Goal: Transaction & Acquisition: Book appointment/travel/reservation

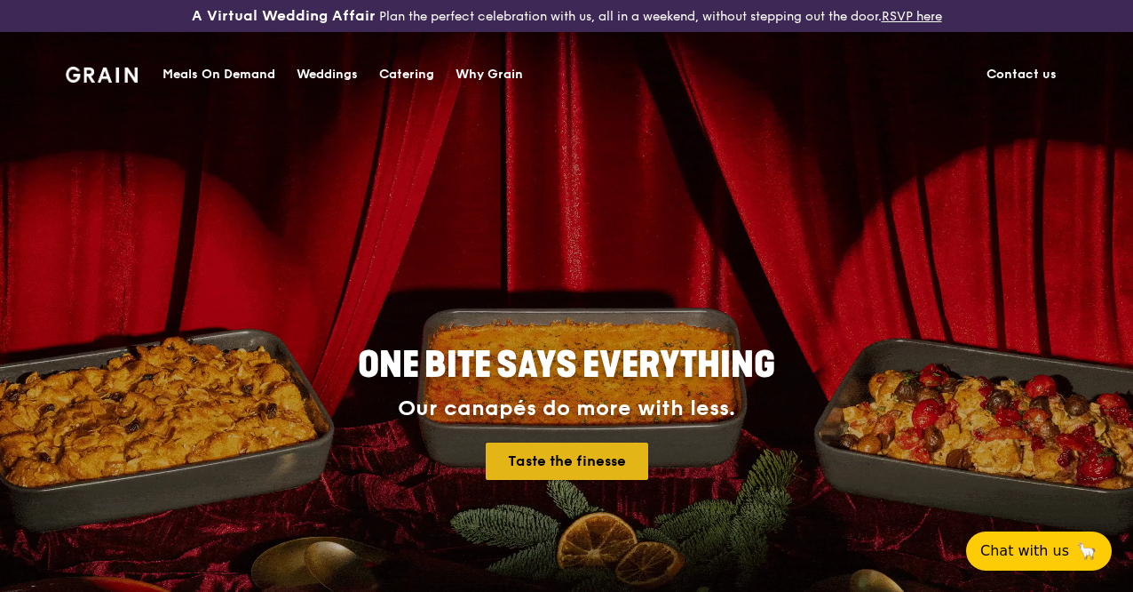
click at [534, 477] on link "Taste the finesse" at bounding box center [567, 460] width 163 height 37
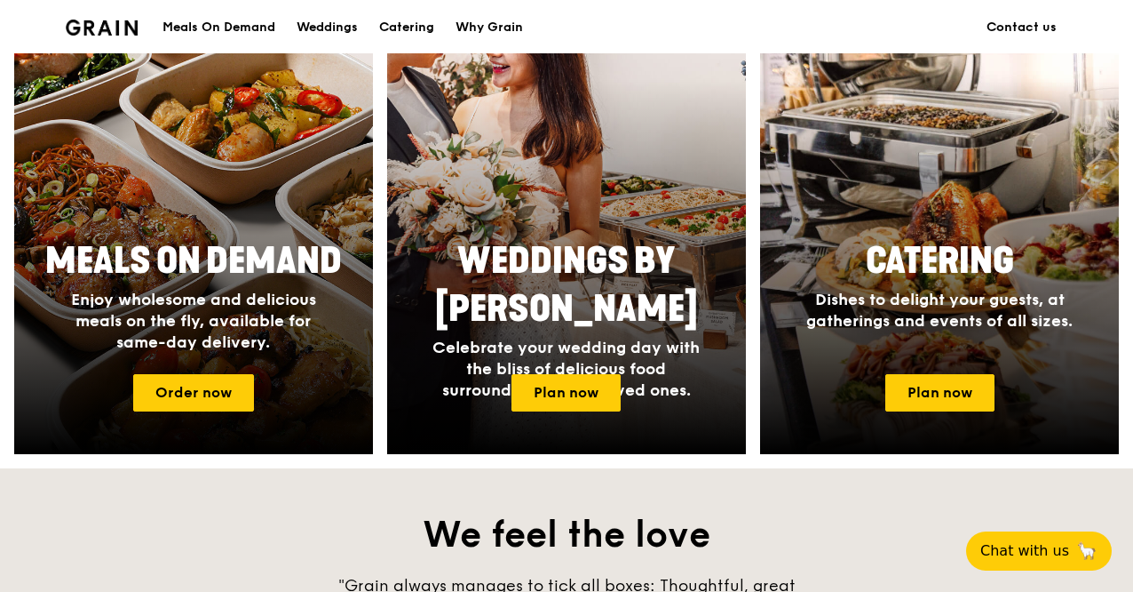
scroll to position [808, 0]
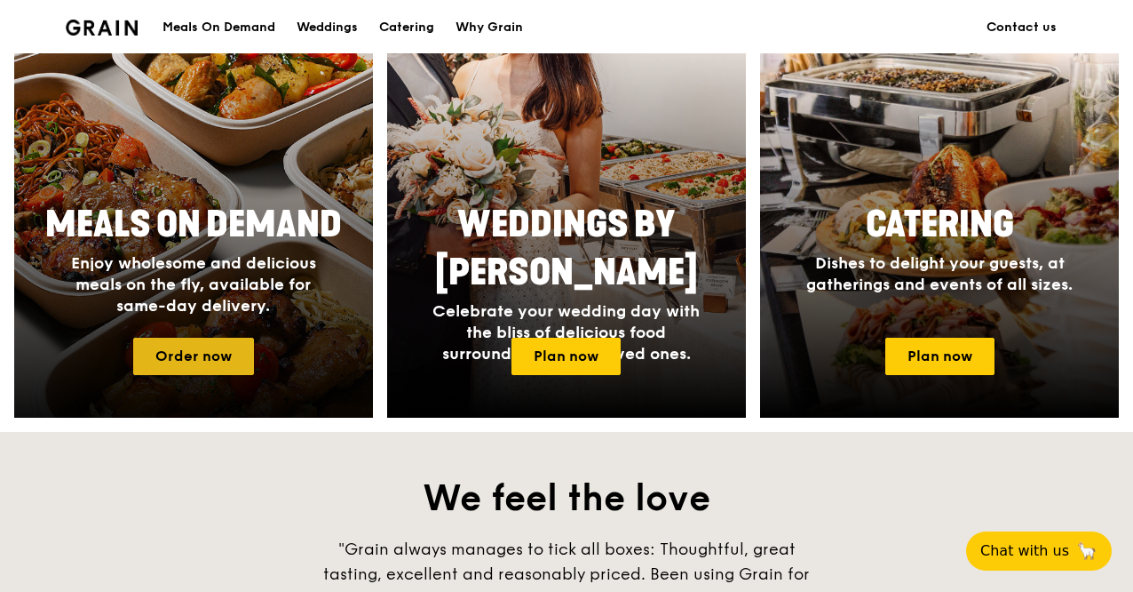
click at [218, 374] on link "Order now" at bounding box center [193, 356] width 121 height 37
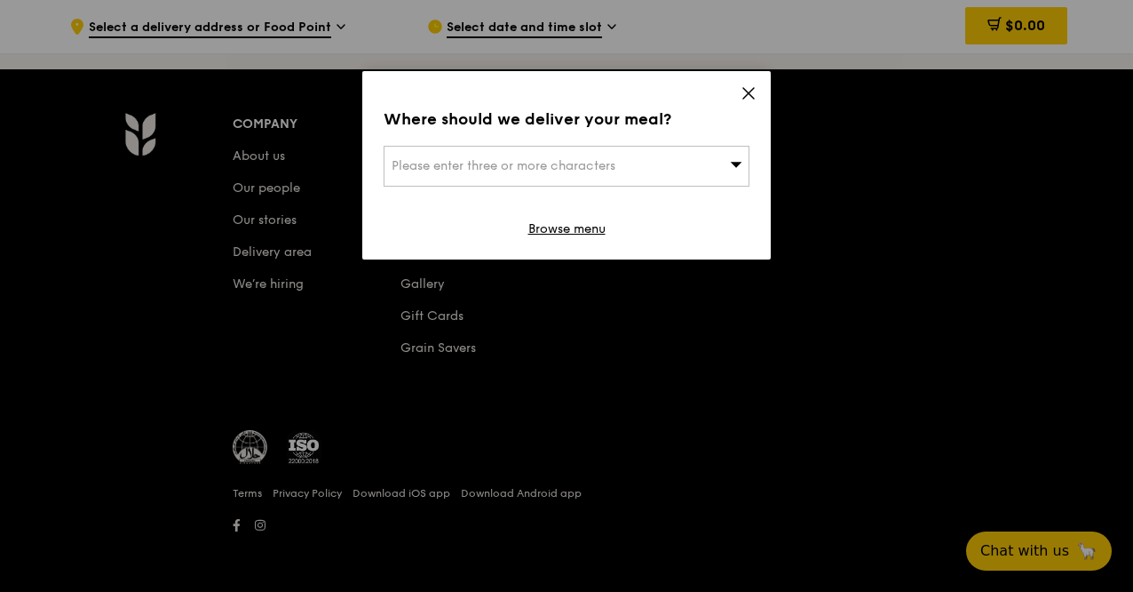
scroll to position [7540, 0]
click at [608, 186] on div "Where should we deliver your meal? Please enter three or more characters Browse…" at bounding box center [566, 165] width 409 height 188
click at [646, 167] on div "Please enter three or more characters" at bounding box center [567, 166] width 366 height 41
type input "267951"
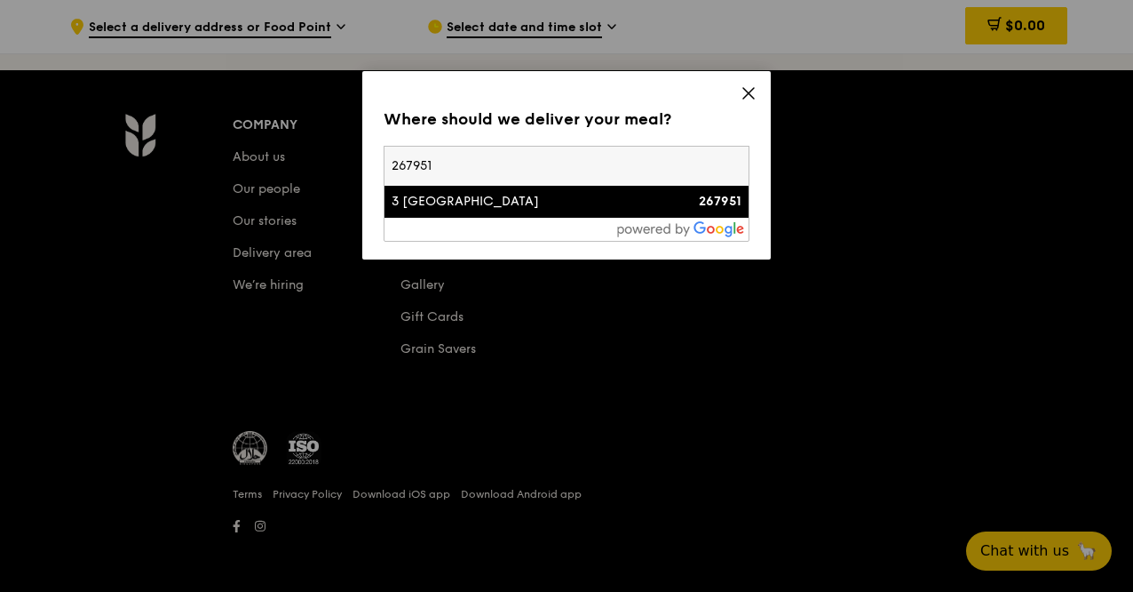
click at [551, 211] on li "3 Leedon Heights 267951" at bounding box center [567, 202] width 364 height 32
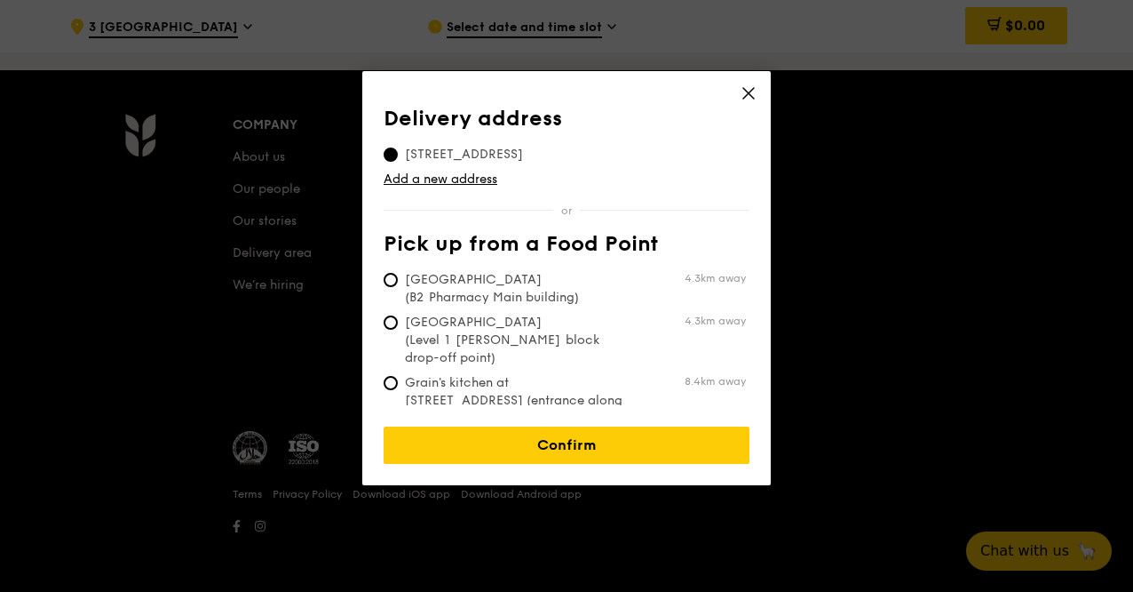
click at [545, 227] on div "Delivery address 3 Leedon Heights, 267951 Add a new address Pick up from a Food…" at bounding box center [567, 256] width 366 height 298
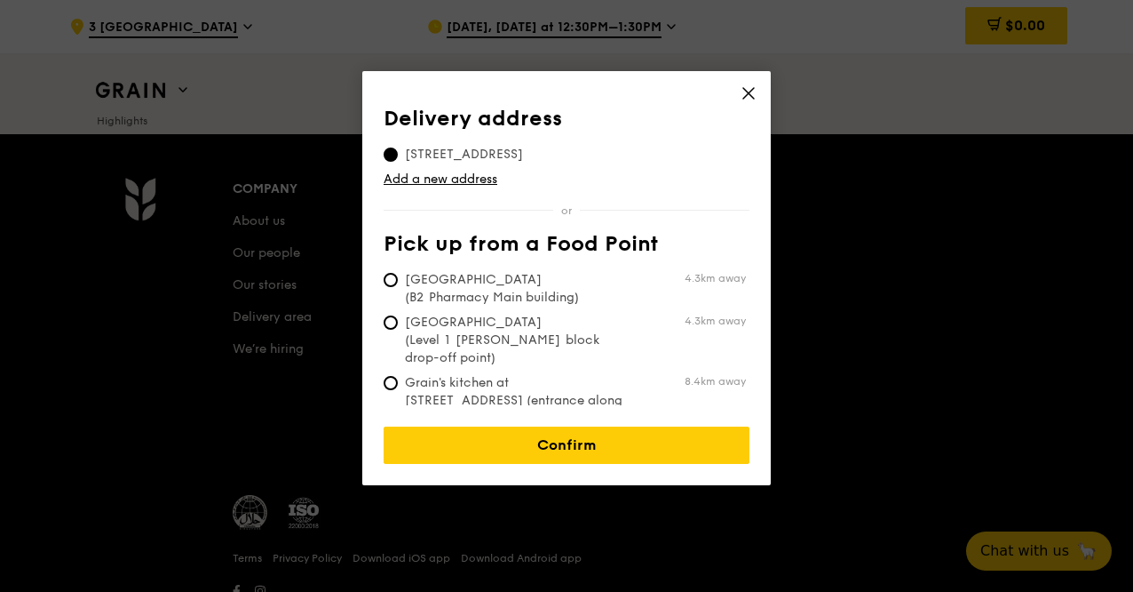
scroll to position [7624, 0]
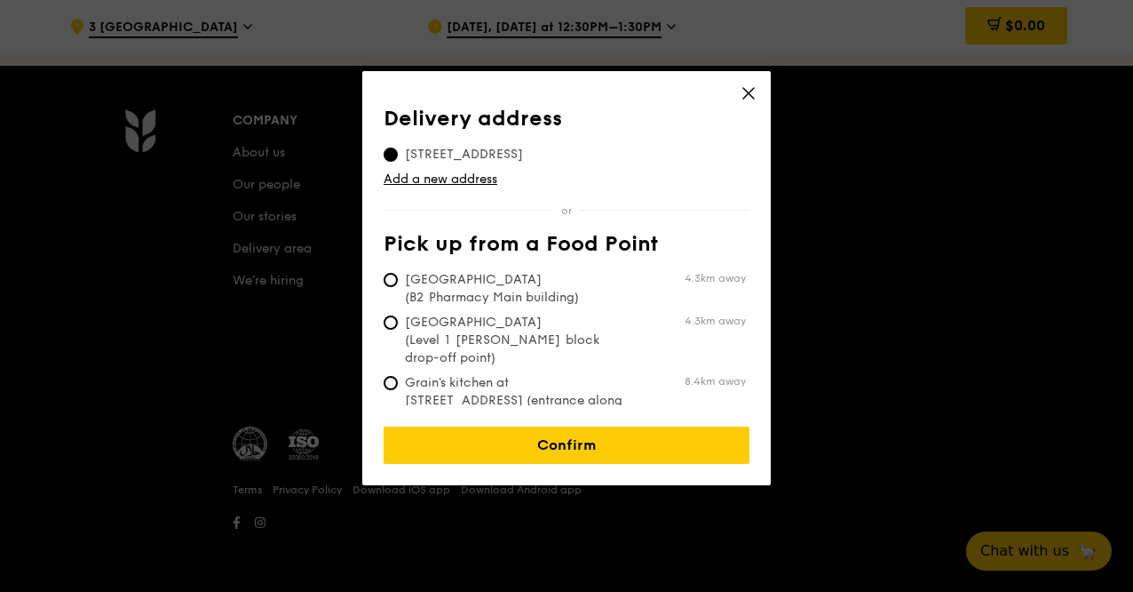
click at [529, 322] on span "Tan Tock Seng Hospital (Level 1 Ward block drop-off point)" at bounding box center [516, 340] width 265 height 53
click at [398, 322] on input "Tan Tock Seng Hospital (Level 1 Ward block drop-off point) 4.3km away" at bounding box center [391, 322] width 14 height 14
radio input "true"
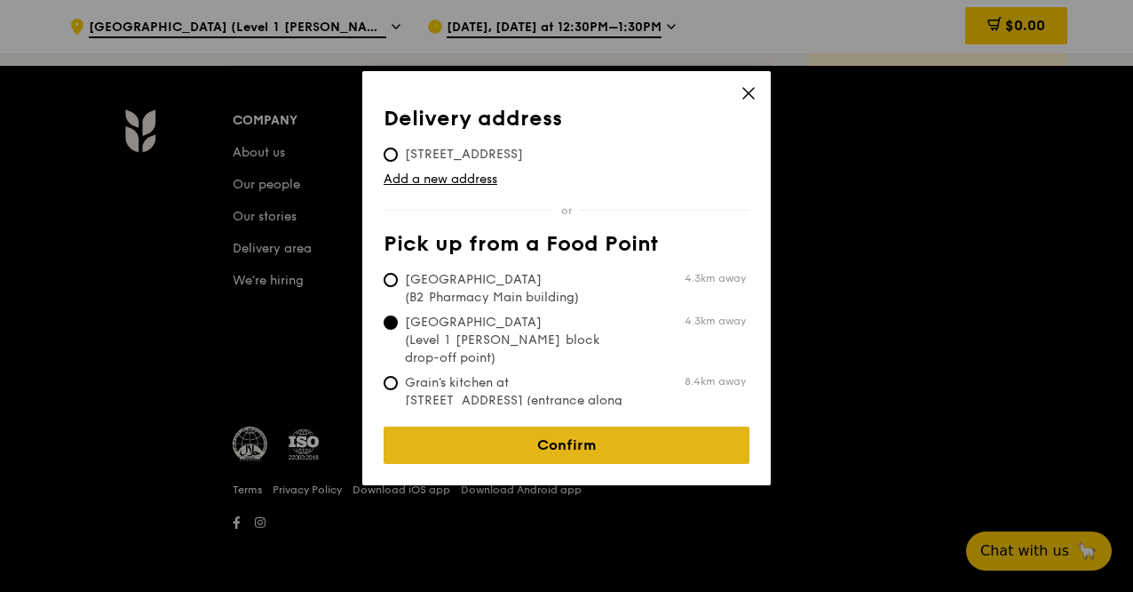
click at [529, 426] on link "Confirm" at bounding box center [567, 444] width 366 height 37
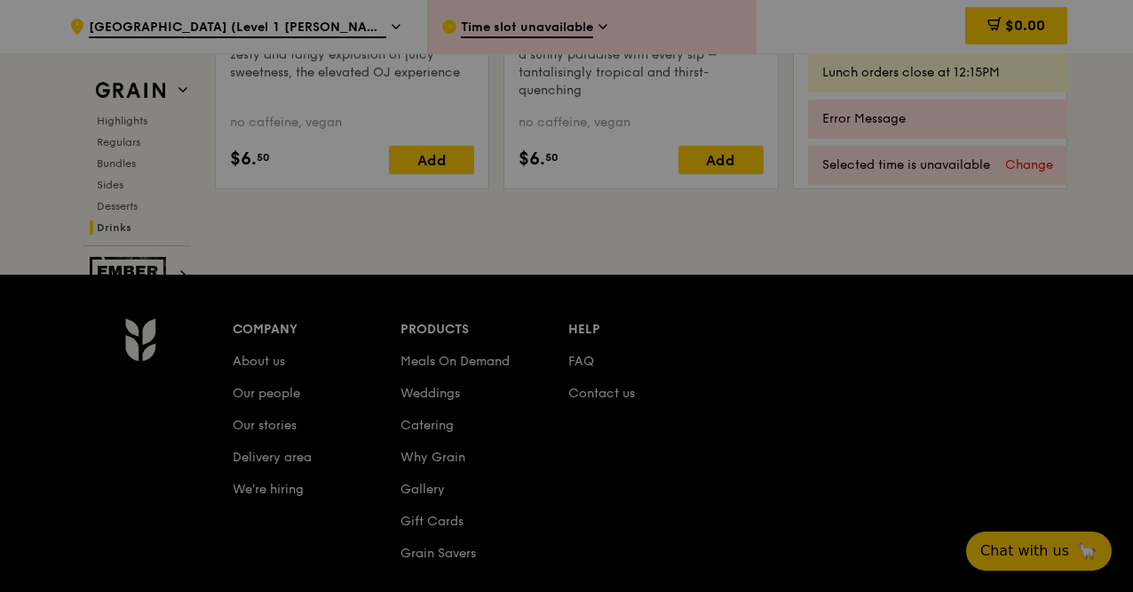
scroll to position [7399, 0]
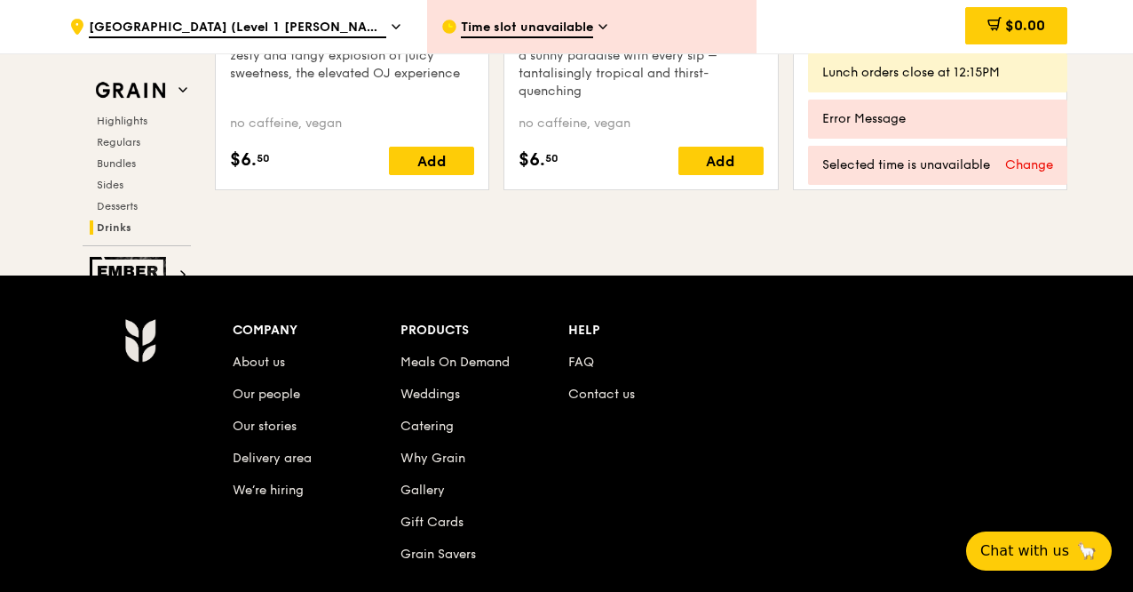
click at [598, 24] on div "Time slot unavailable" at bounding box center [592, 26] width 330 height 53
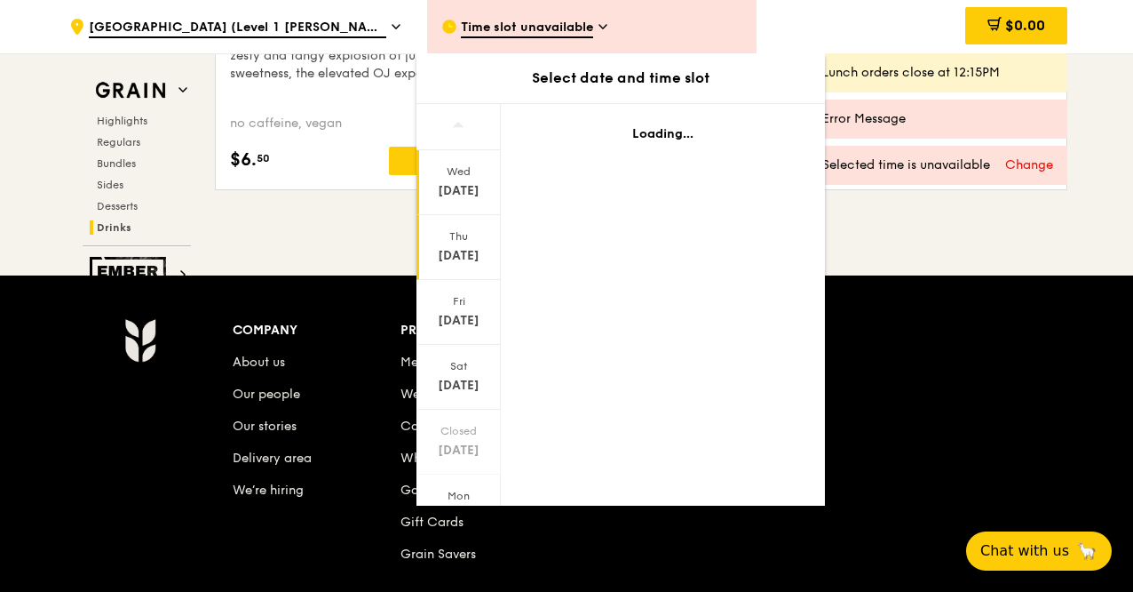
click at [457, 229] on div "Thu" at bounding box center [458, 236] width 79 height 14
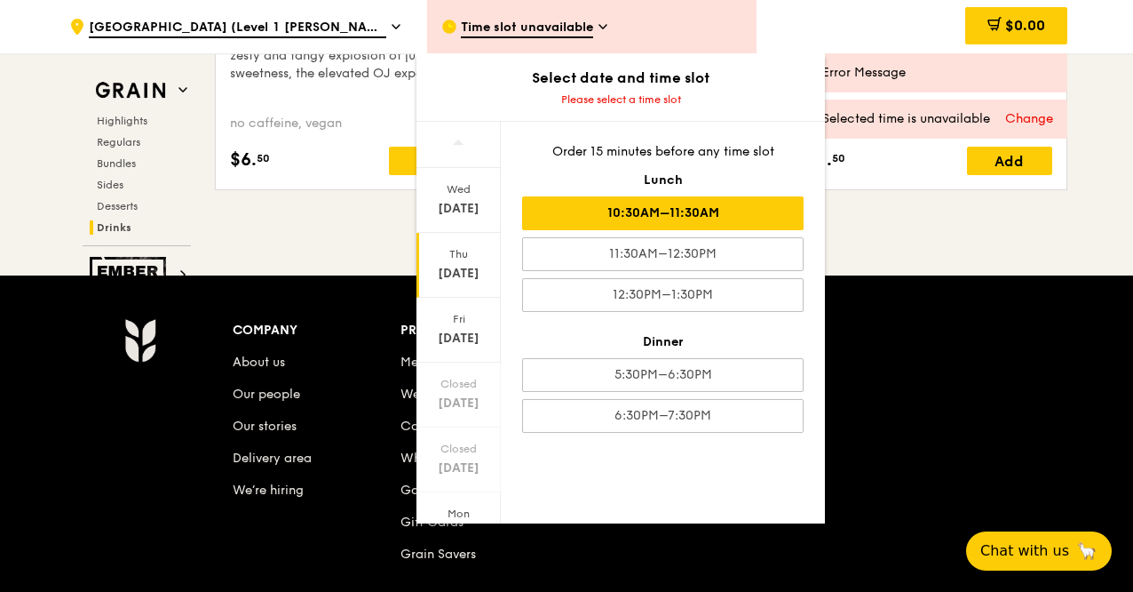
click at [719, 211] on div "10:30AM–11:30AM" at bounding box center [663, 213] width 282 height 34
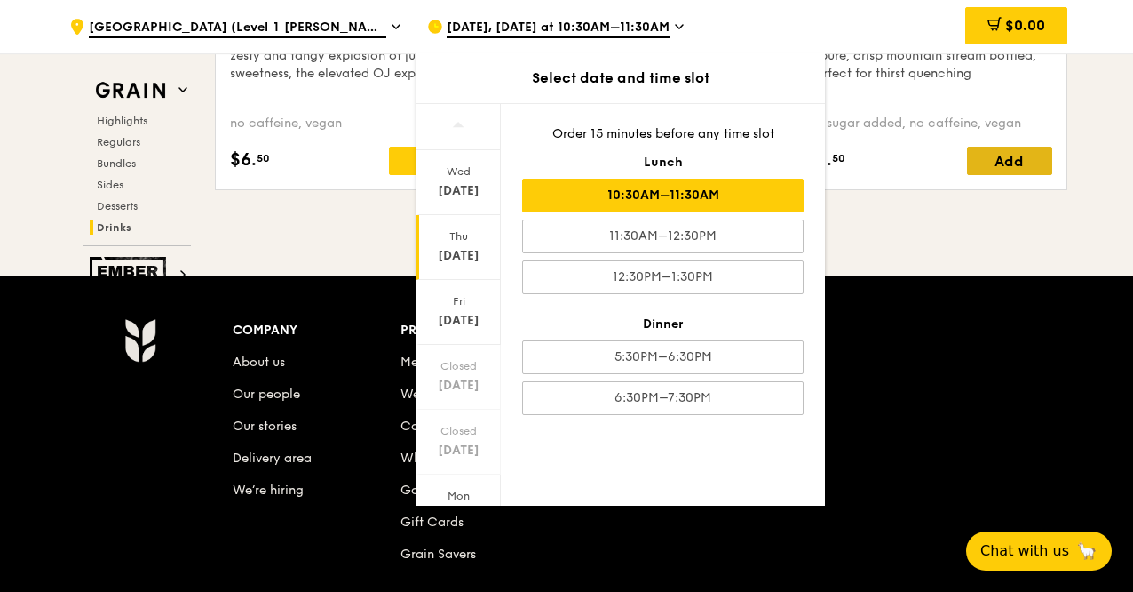
click at [1001, 174] on div "Add" at bounding box center [1009, 161] width 85 height 28
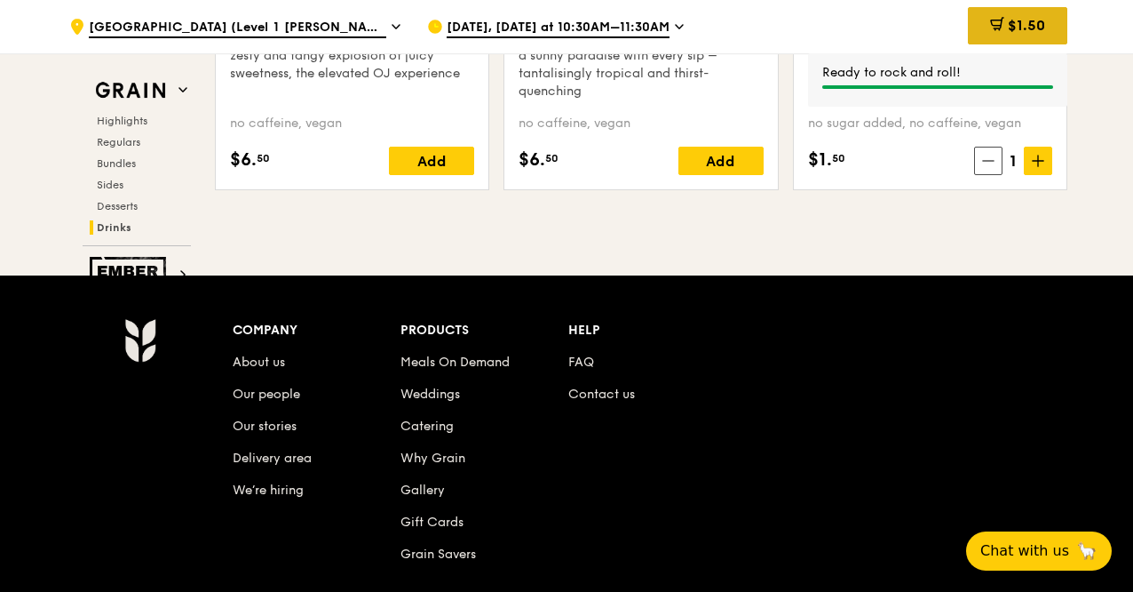
click at [1018, 28] on span "$1.50" at bounding box center [1026, 25] width 37 height 17
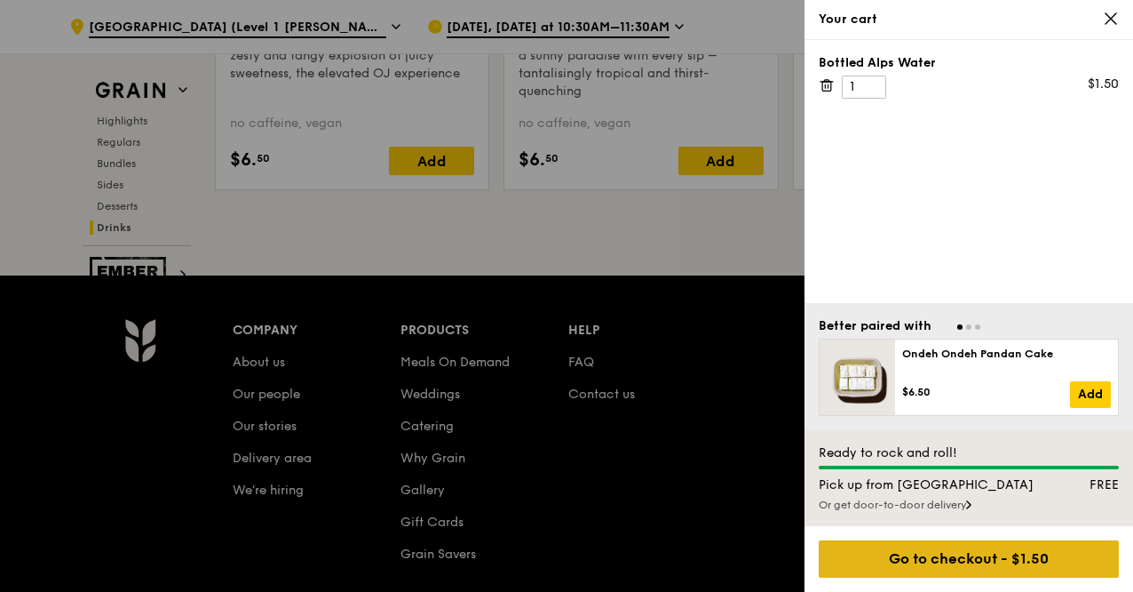
click at [961, 553] on div "Go to checkout - $1.50" at bounding box center [969, 558] width 300 height 37
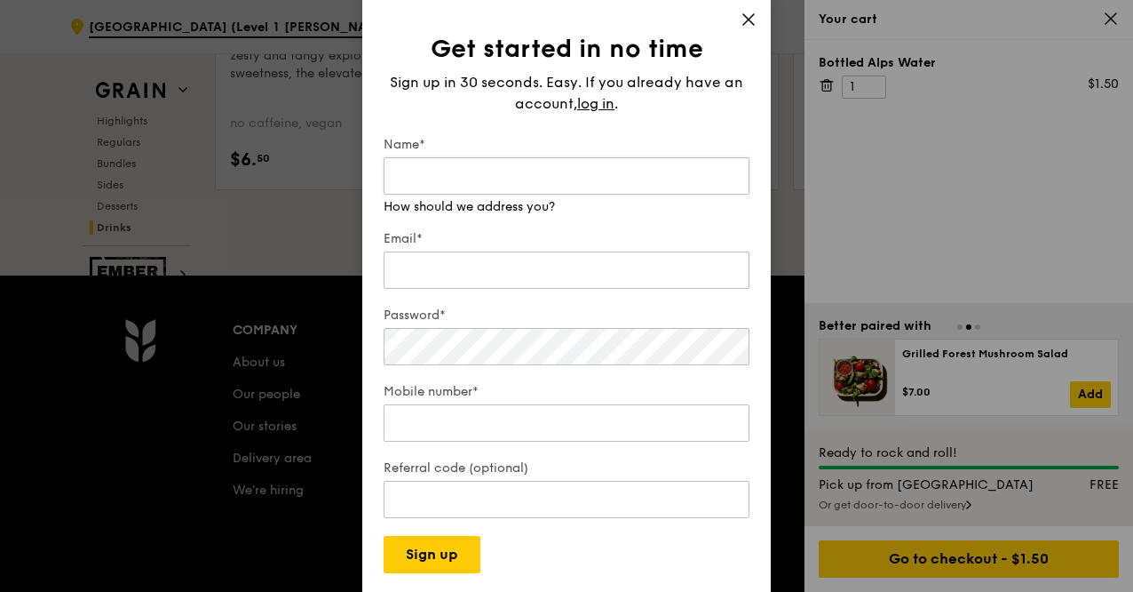
click at [509, 181] on input "Name*" at bounding box center [567, 175] width 366 height 37
type input "clara"
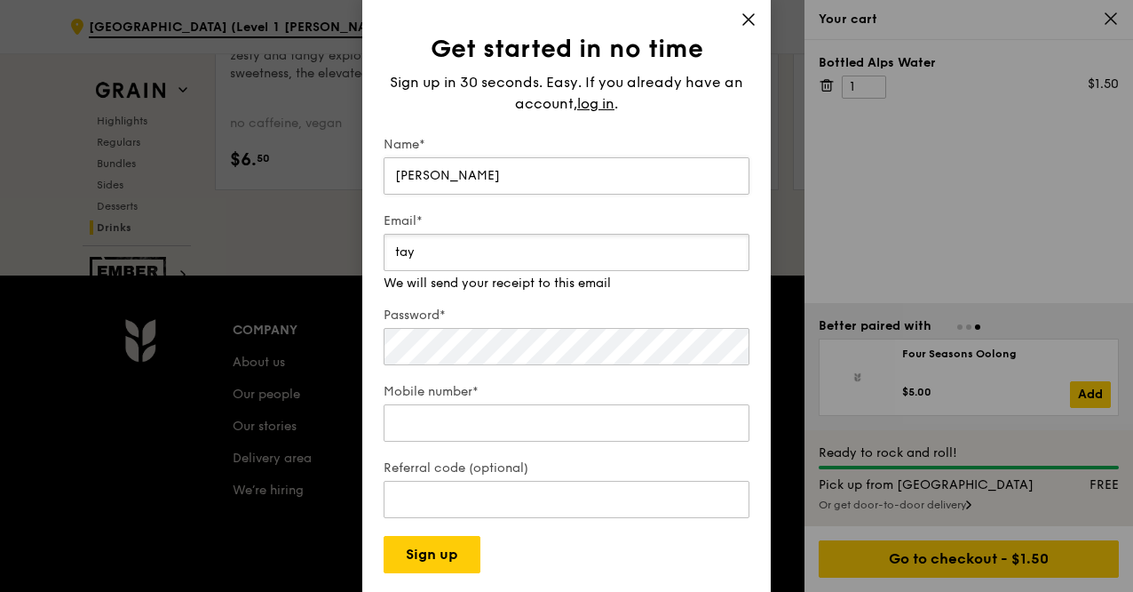
type input "tay"
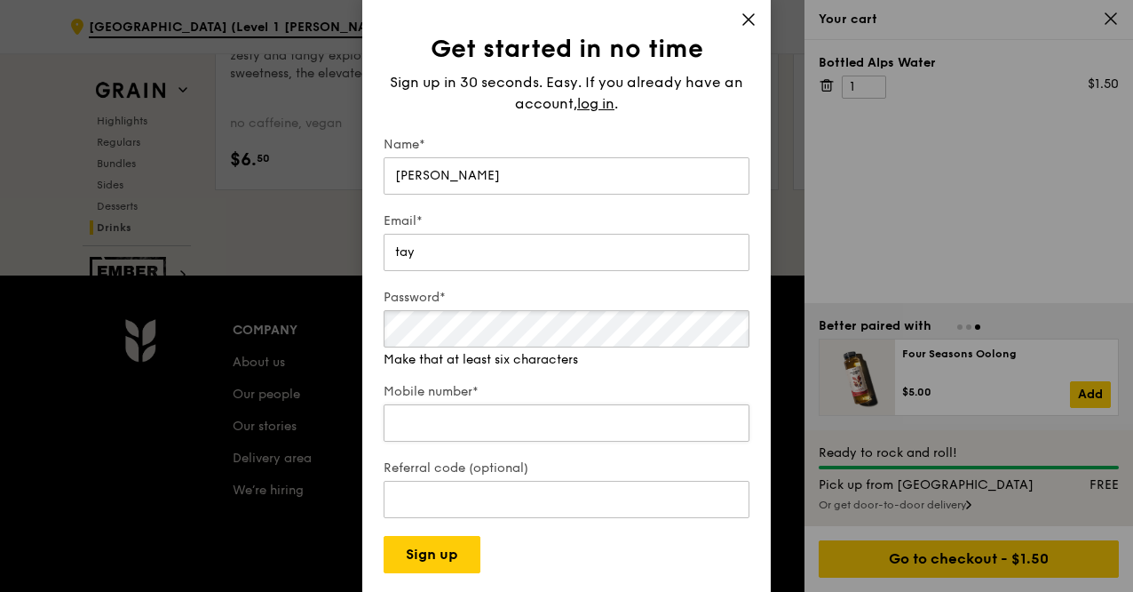
click at [450, 413] on input "Mobile number*" at bounding box center [567, 422] width 366 height 37
click at [450, 404] on input "Mobile number*" at bounding box center [567, 422] width 366 height 37
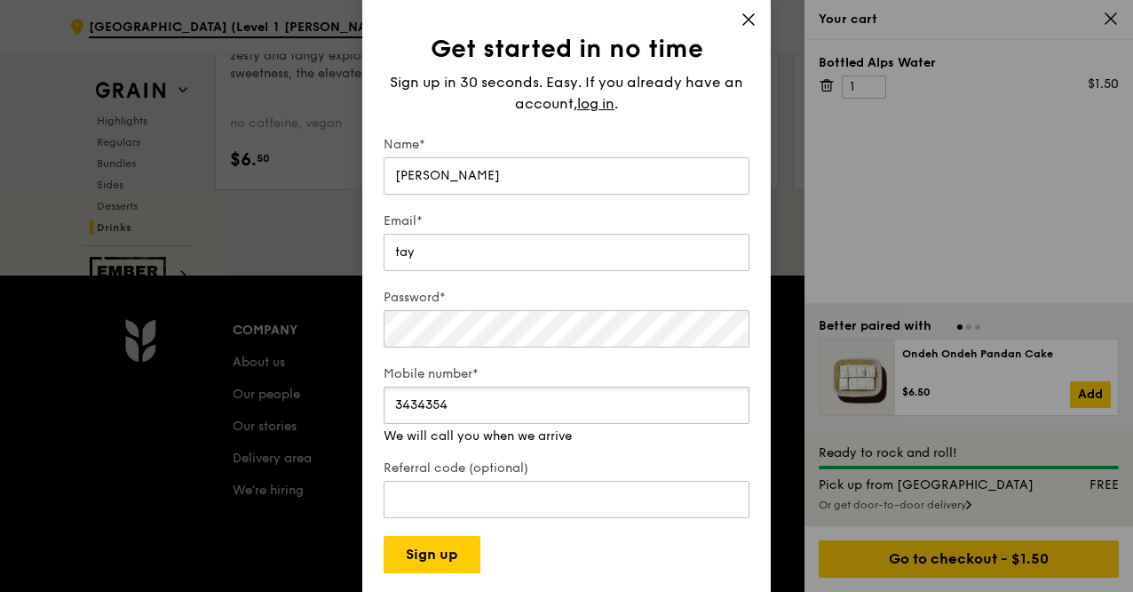
type input "34343543"
click at [747, 25] on icon at bounding box center [748, 19] width 11 height 11
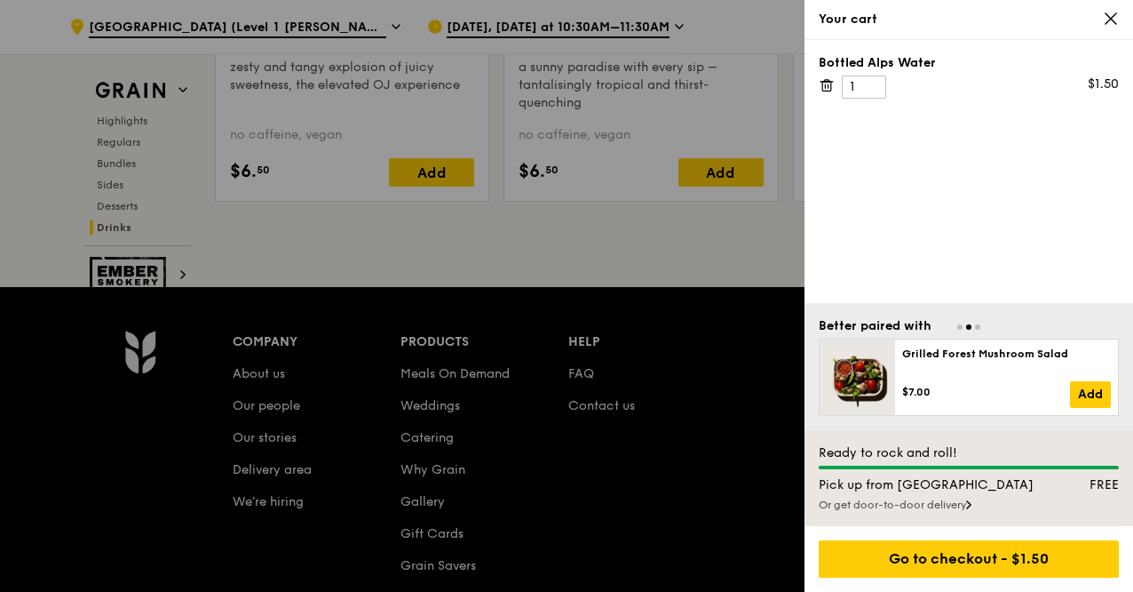
scroll to position [7397, 0]
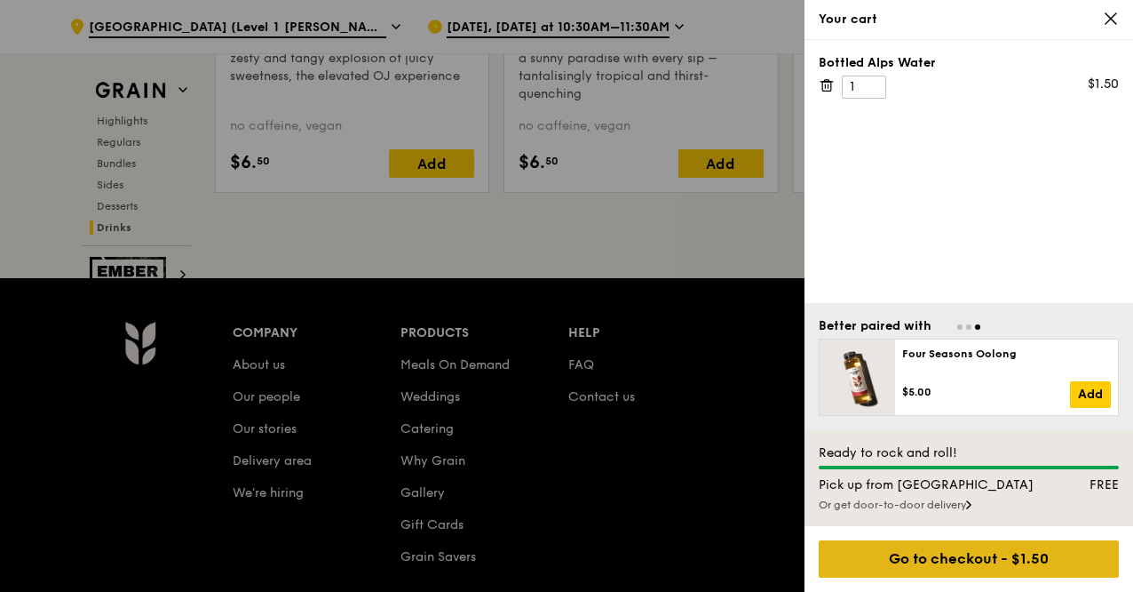
click at [911, 542] on div "Go to checkout - $1.50" at bounding box center [969, 558] width 300 height 37
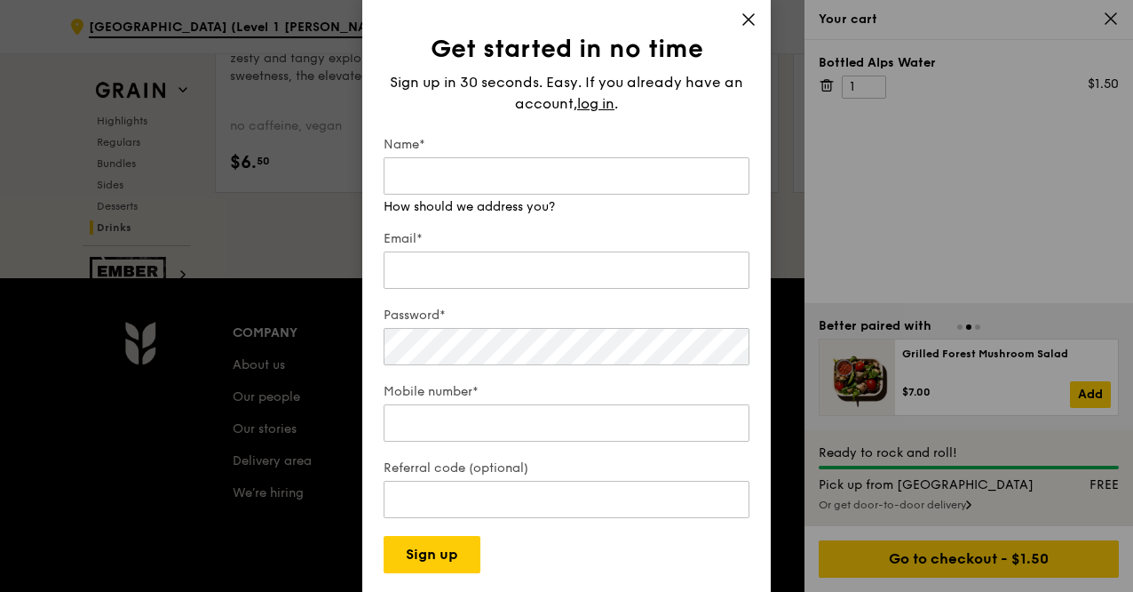
click at [739, 23] on div "Get started in no time Sign up in 30 seconds. Easy. If you already have an acco…" at bounding box center [566, 295] width 409 height 597
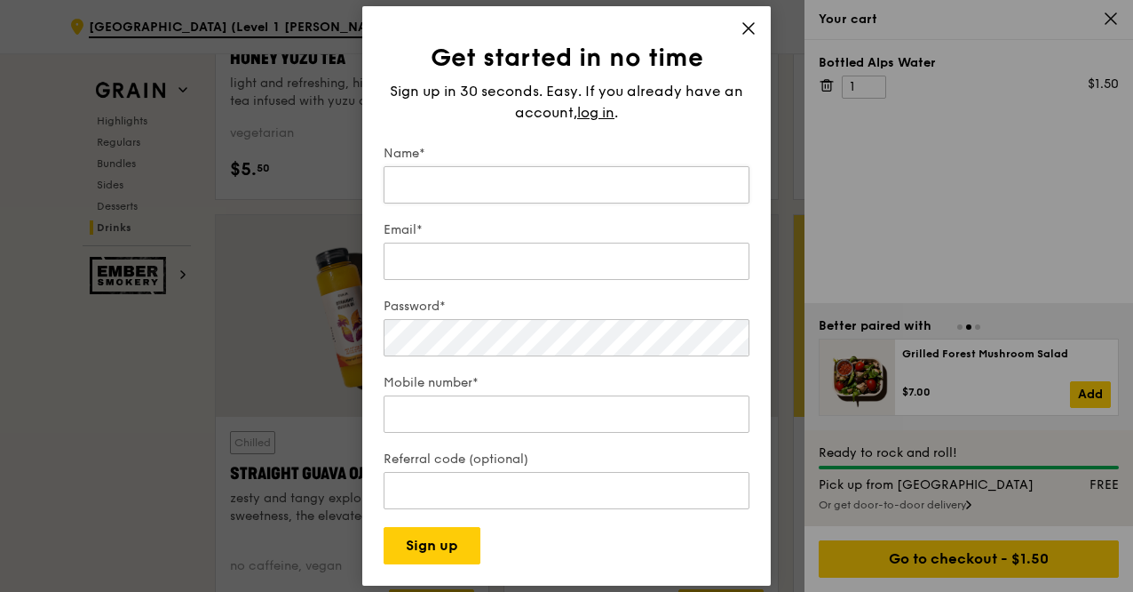
scroll to position [6811, 0]
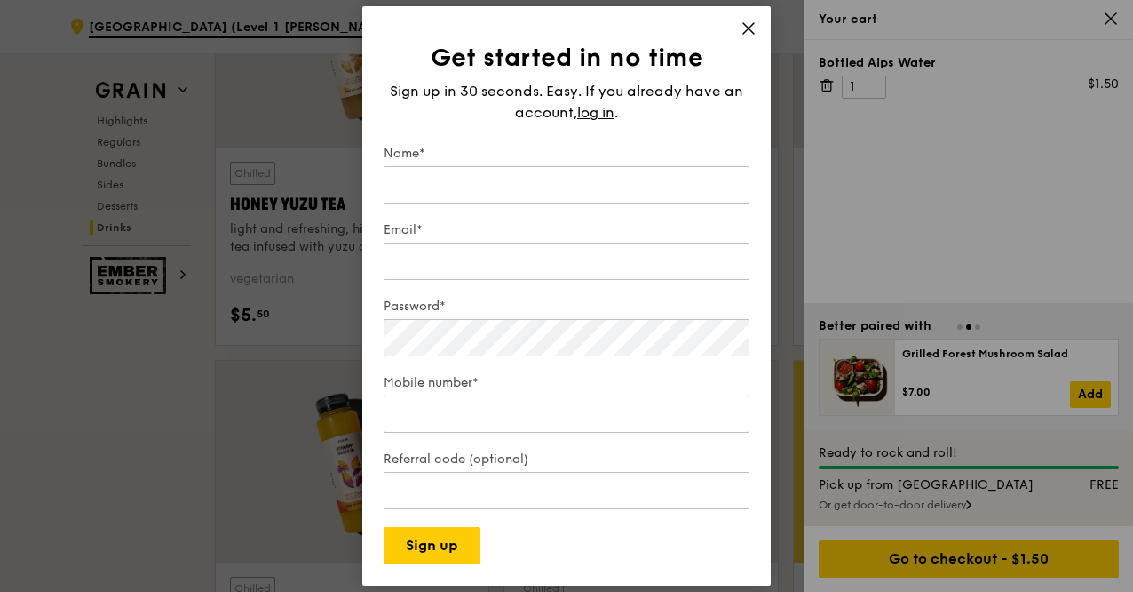
click at [732, 26] on div "Get started in no time Sign up in 30 seconds. Easy. If you already have an acco…" at bounding box center [566, 295] width 409 height 579
click at [740, 30] on div "Get started in no time Sign up in 30 seconds. Easy. If you already have an acco…" at bounding box center [566, 295] width 409 height 579
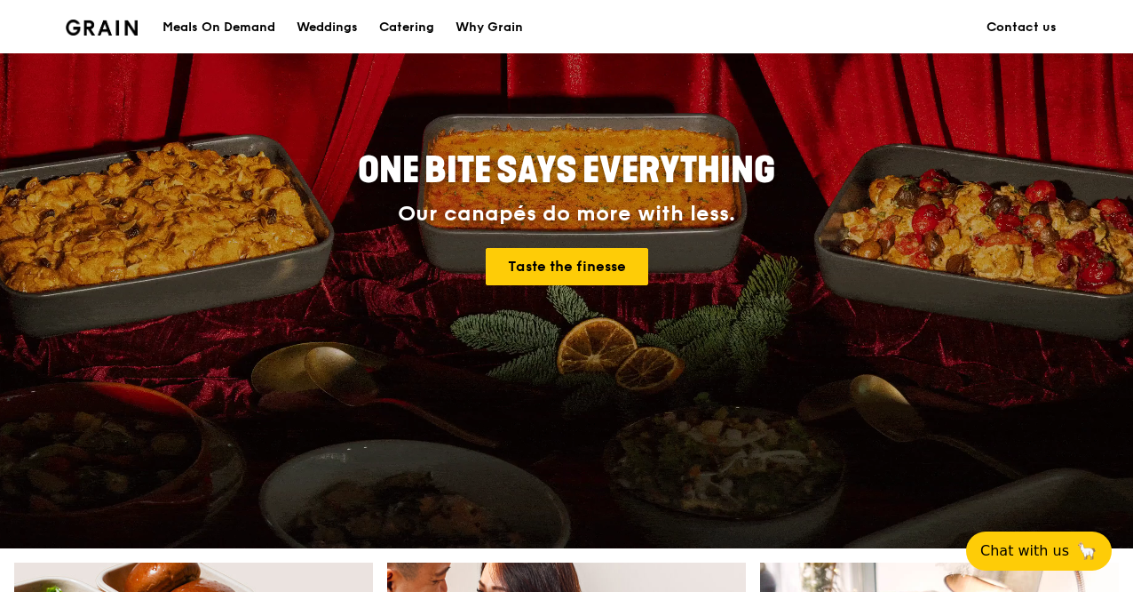
scroll to position [192, 0]
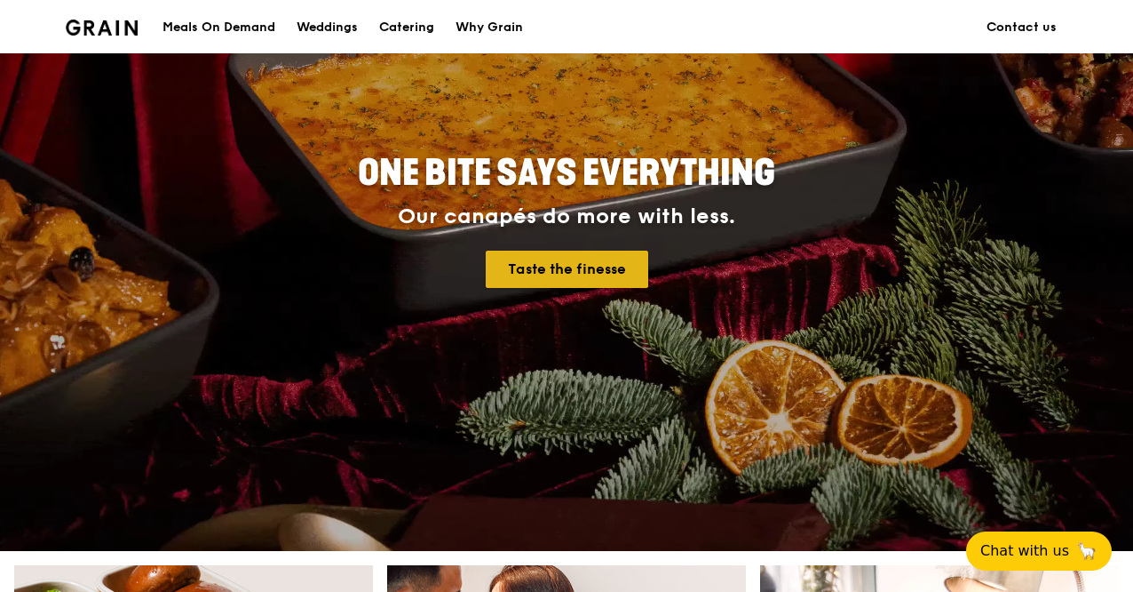
click at [566, 288] on link "Taste the finesse" at bounding box center [567, 268] width 163 height 37
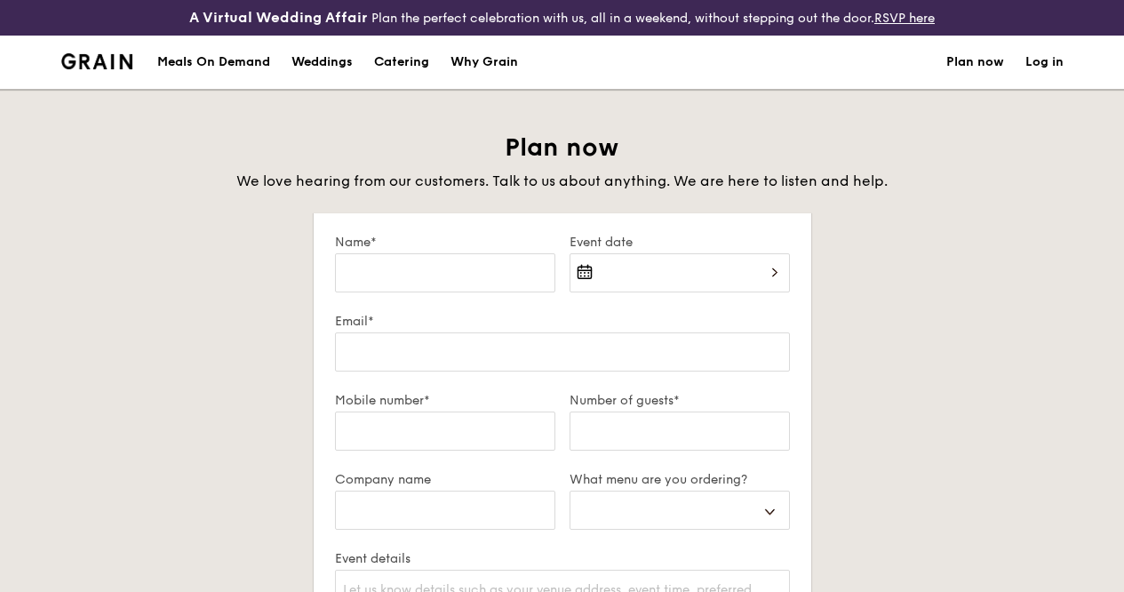
select select
click at [588, 250] on label "Event date" at bounding box center [679, 242] width 220 height 15
select select
click at [487, 282] on input "Name*" at bounding box center [445, 272] width 220 height 39
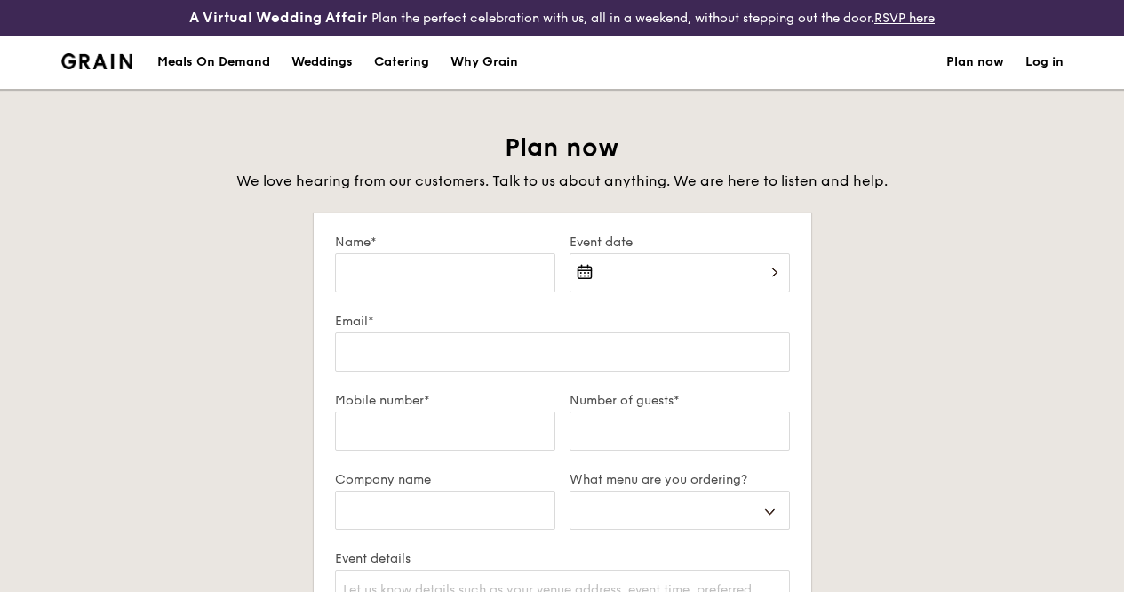
click at [401, 66] on div "Catering" at bounding box center [401, 62] width 55 height 53
select select
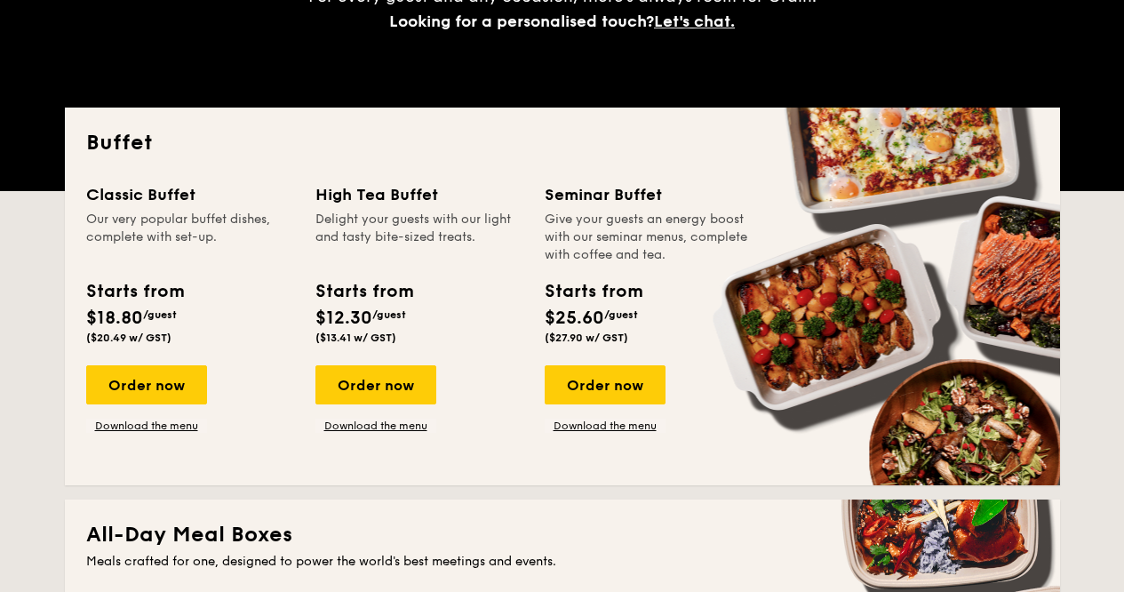
scroll to position [415, 0]
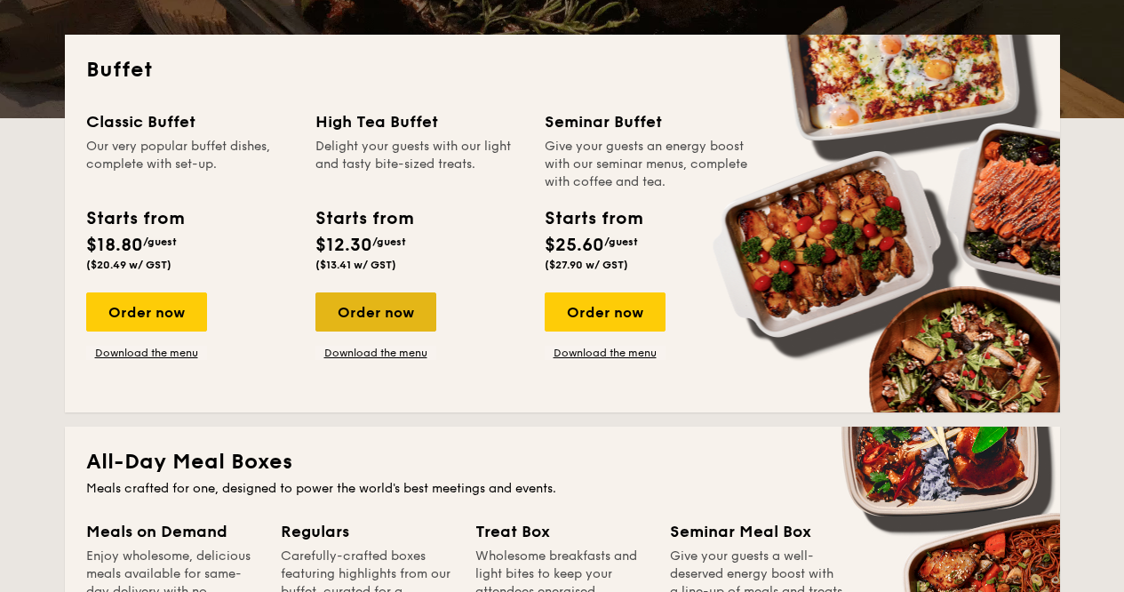
click at [381, 313] on div "Order now" at bounding box center [375, 311] width 121 height 39
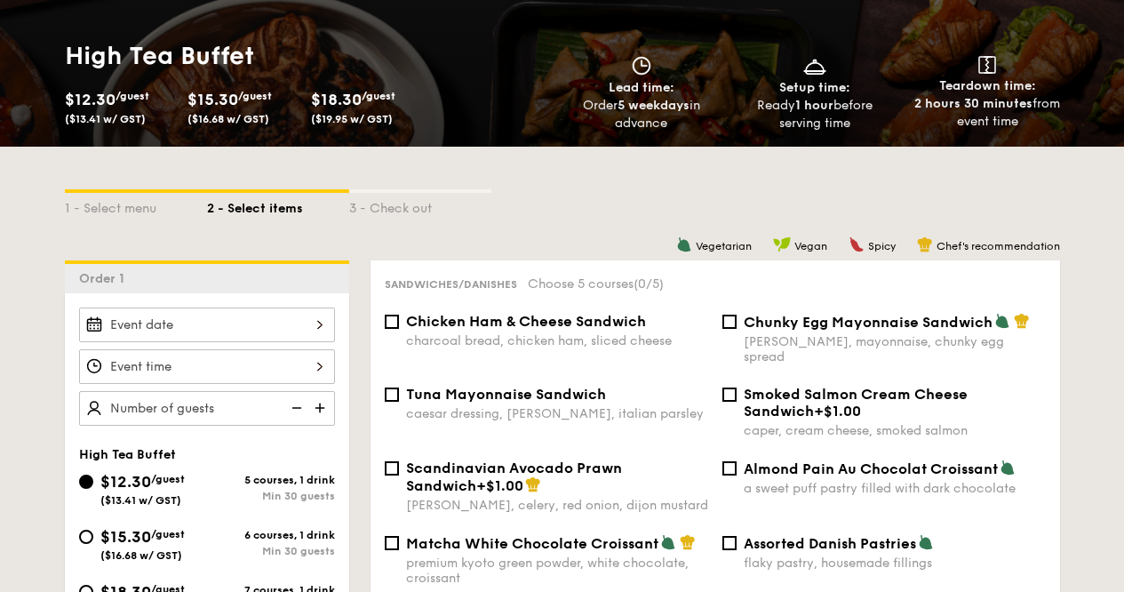
scroll to position [309, 0]
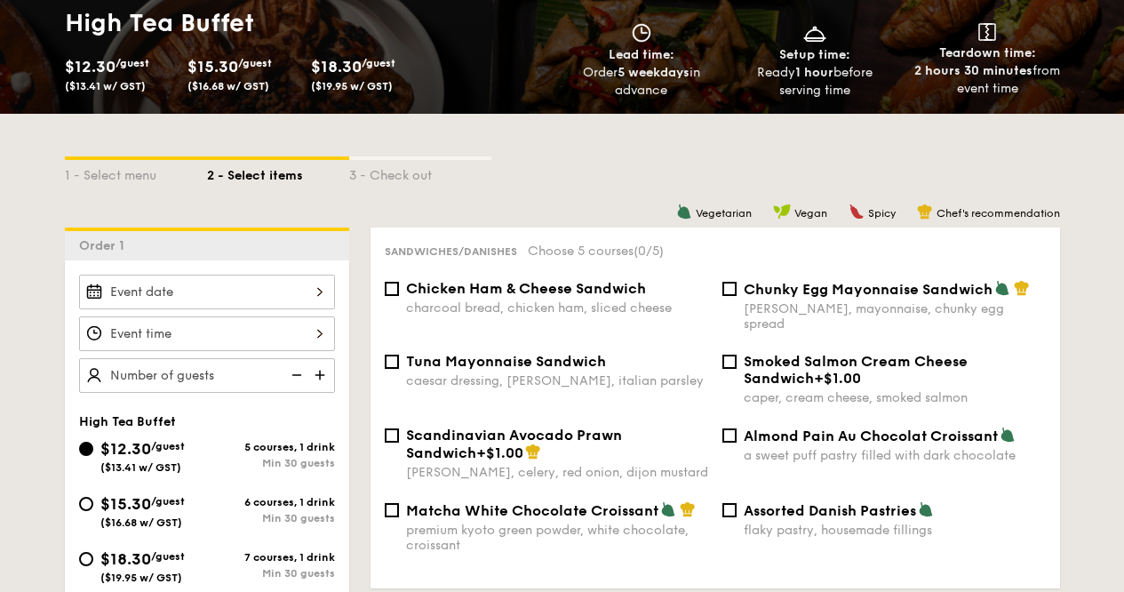
click at [204, 309] on input "$12.30 /guest ($13.41 w/ GST)" at bounding box center [207, 291] width 256 height 35
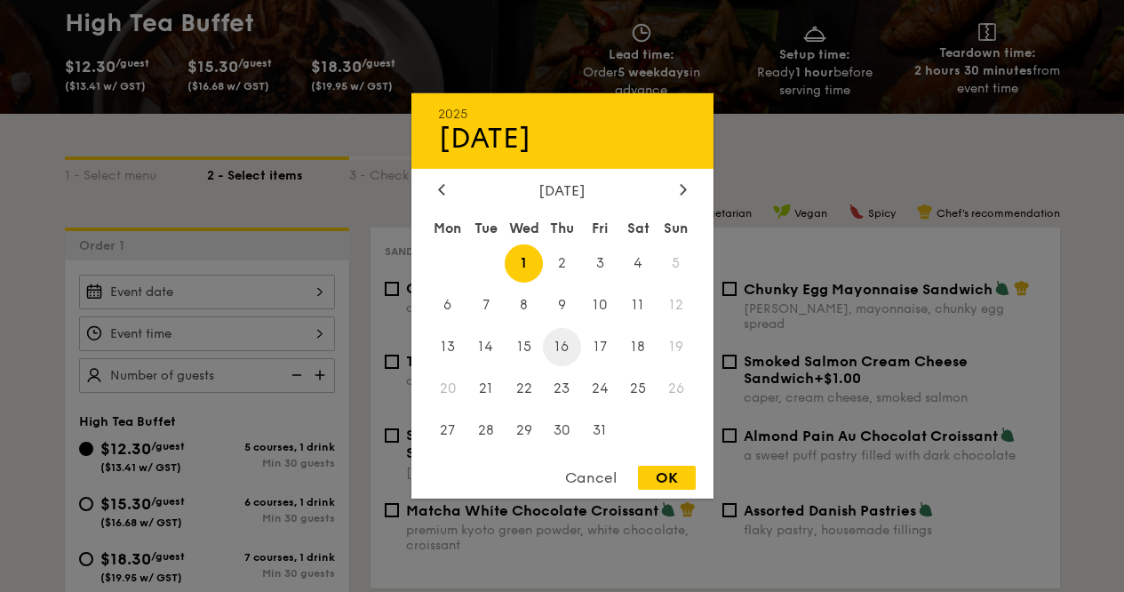
click at [558, 347] on span "16" at bounding box center [562, 347] width 38 height 38
click at [689, 481] on div "OK" at bounding box center [667, 477] width 58 height 24
type input "Oct 16, 2025"
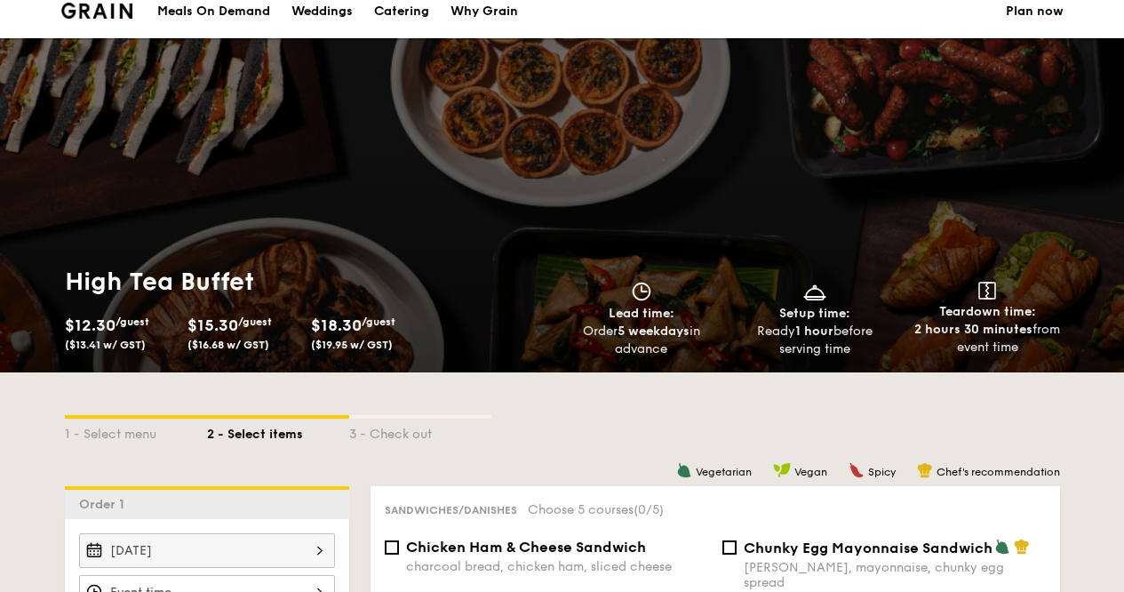
scroll to position [0, 0]
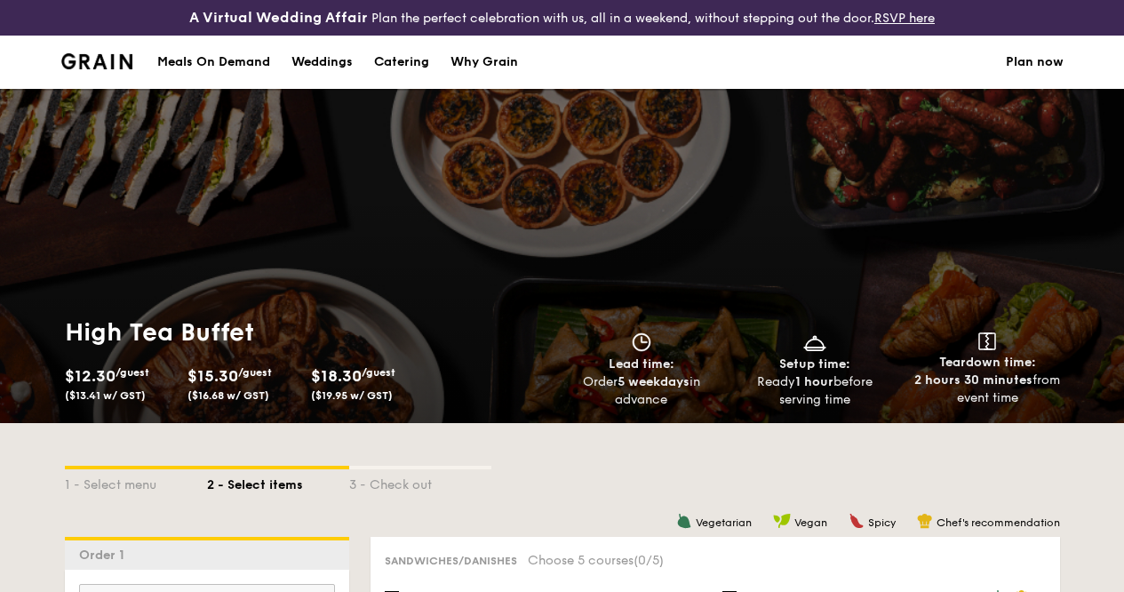
click at [109, 69] on img at bounding box center [97, 61] width 72 height 16
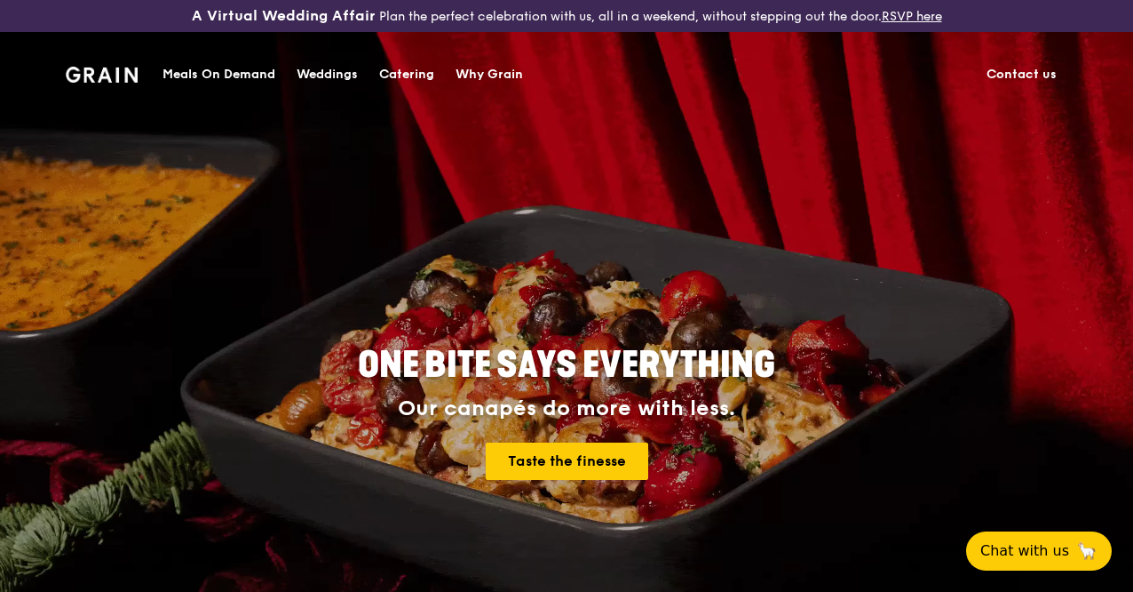
click at [1032, 75] on link "Contact us" at bounding box center [1021, 74] width 91 height 53
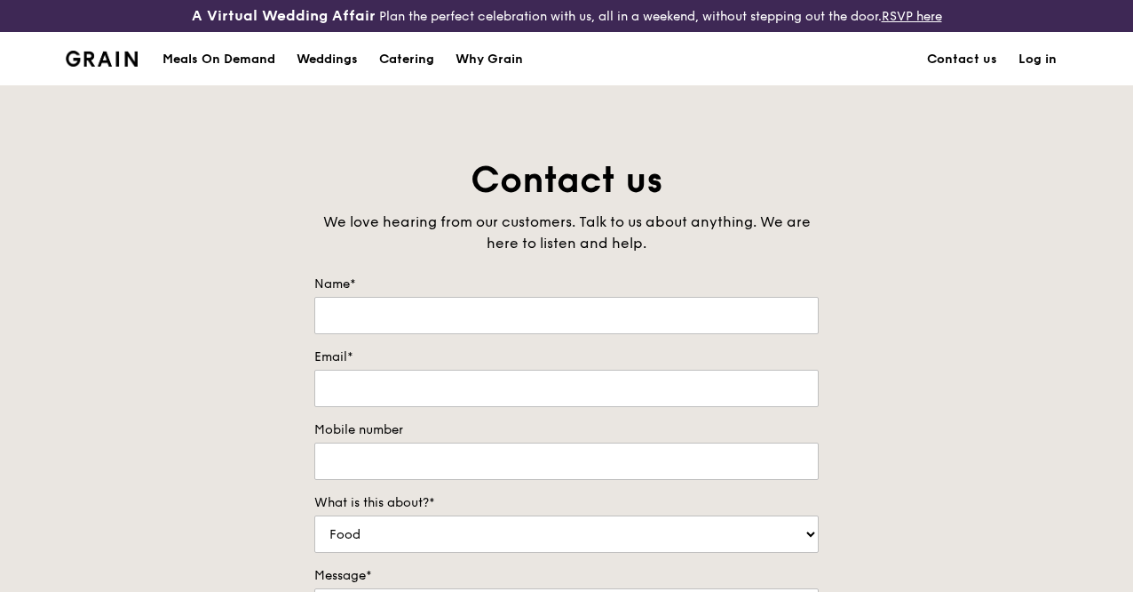
click at [186, 72] on div "Meals On Demand" at bounding box center [219, 59] width 113 height 53
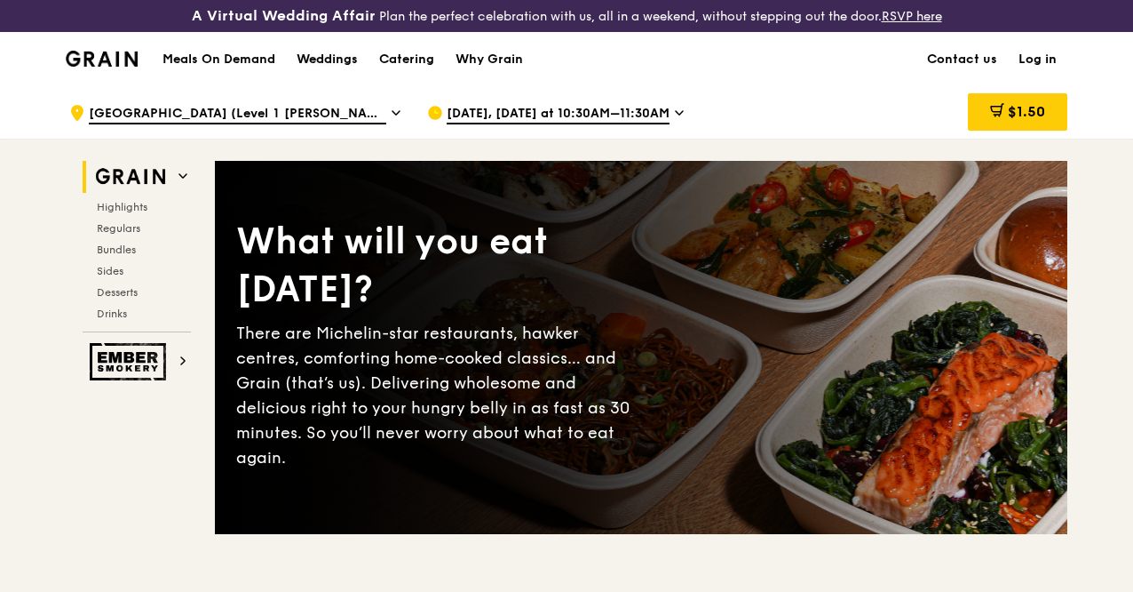
click at [325, 79] on div "Weddings" at bounding box center [327, 59] width 61 height 53
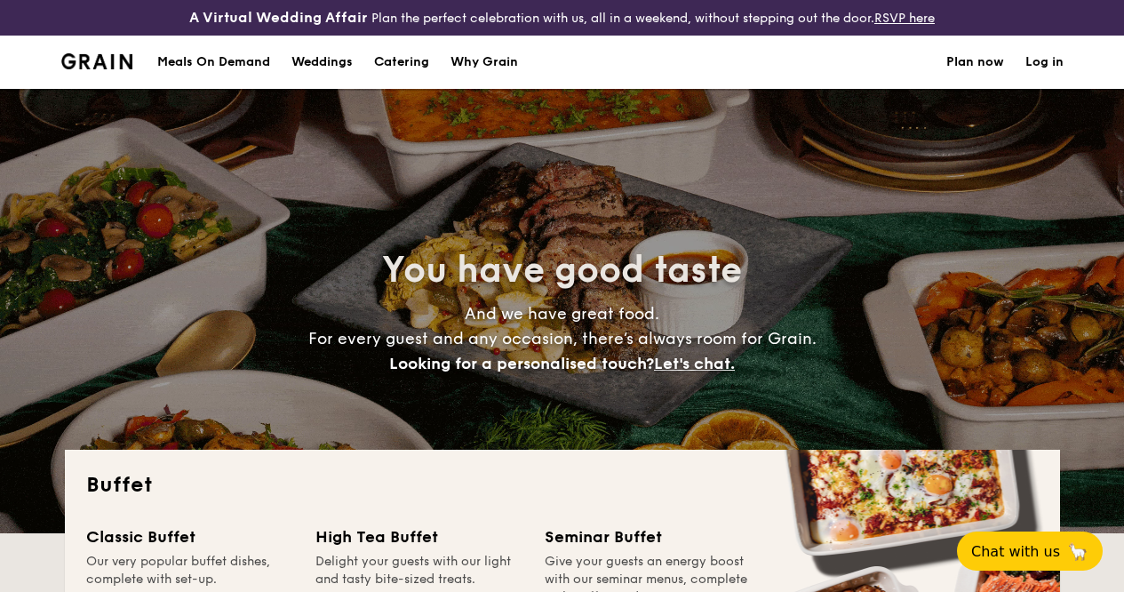
select select
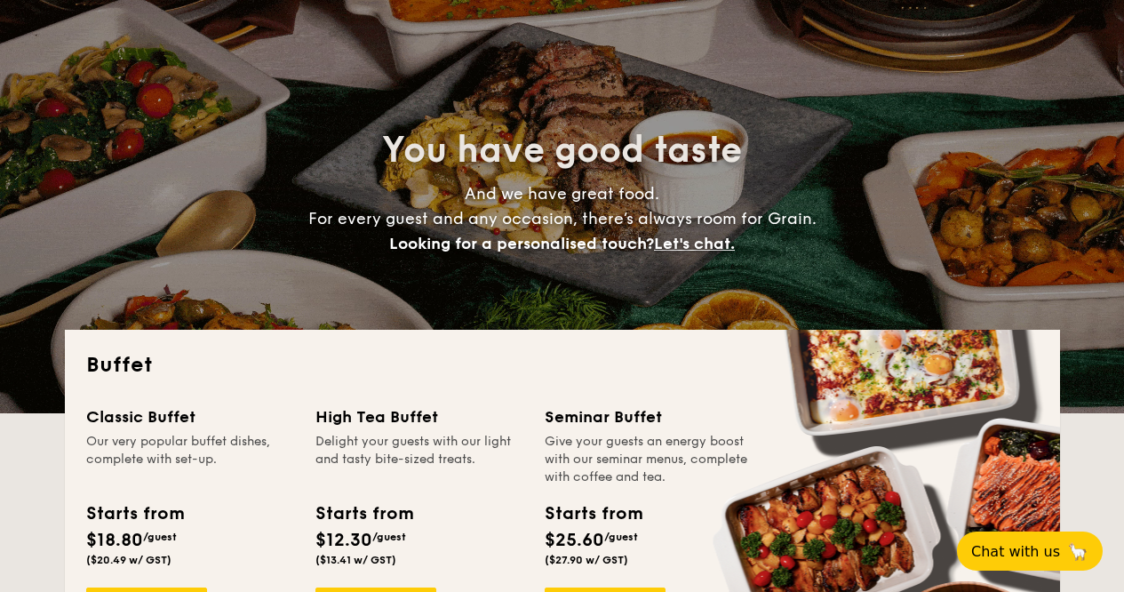
scroll to position [155, 0]
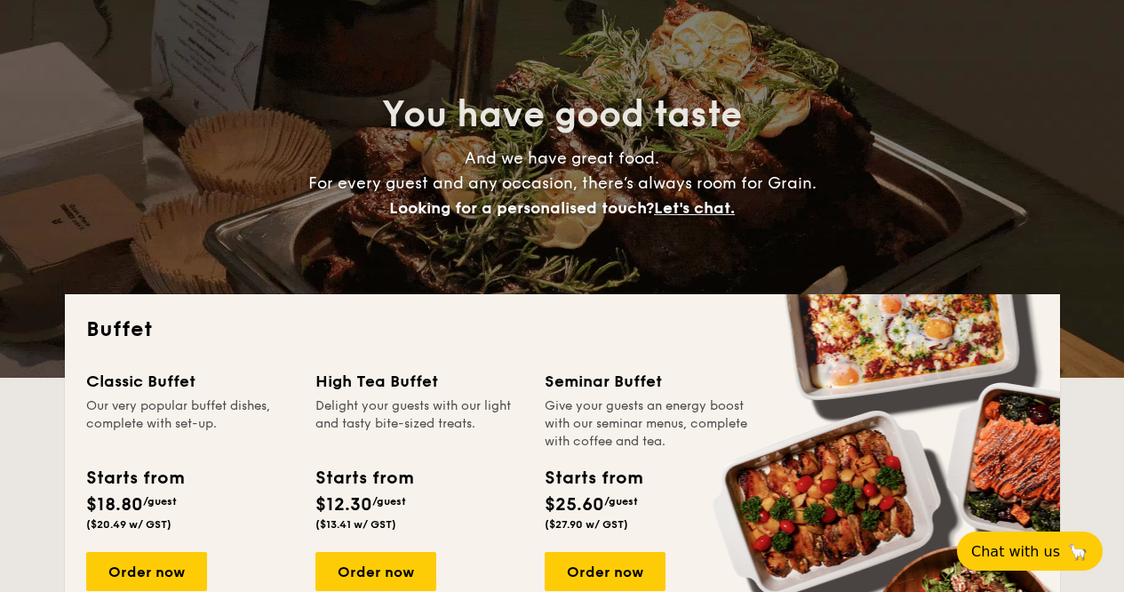
click at [690, 208] on h4 "And we have great food. For every guest and any occasion, there’s always room f…" at bounding box center [561, 183] width 795 height 75
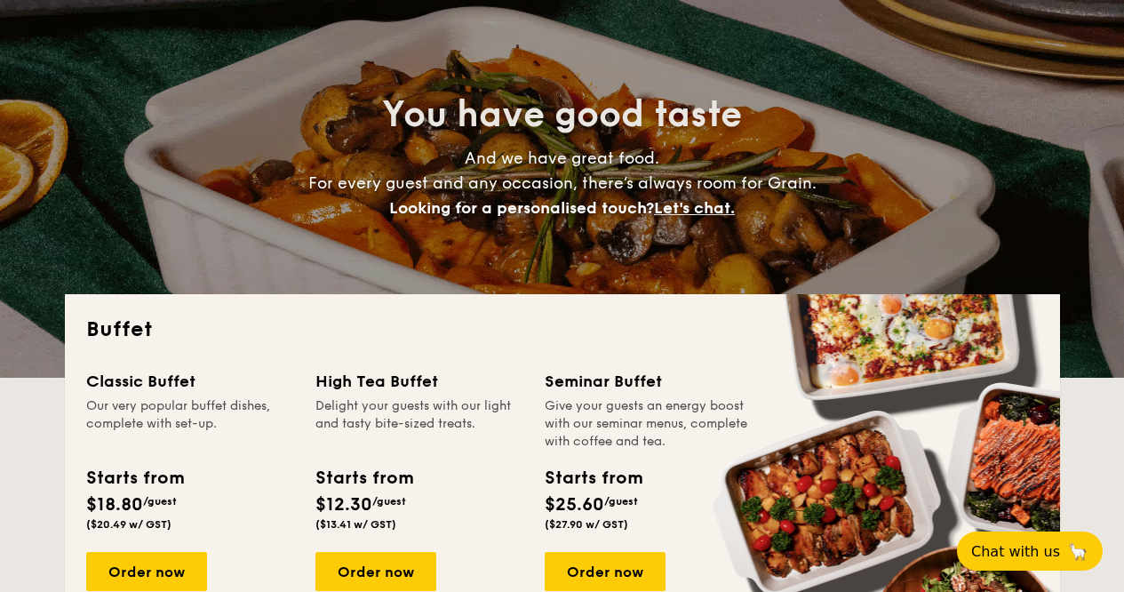
click at [688, 218] on span "Let's chat." at bounding box center [694, 208] width 81 height 20
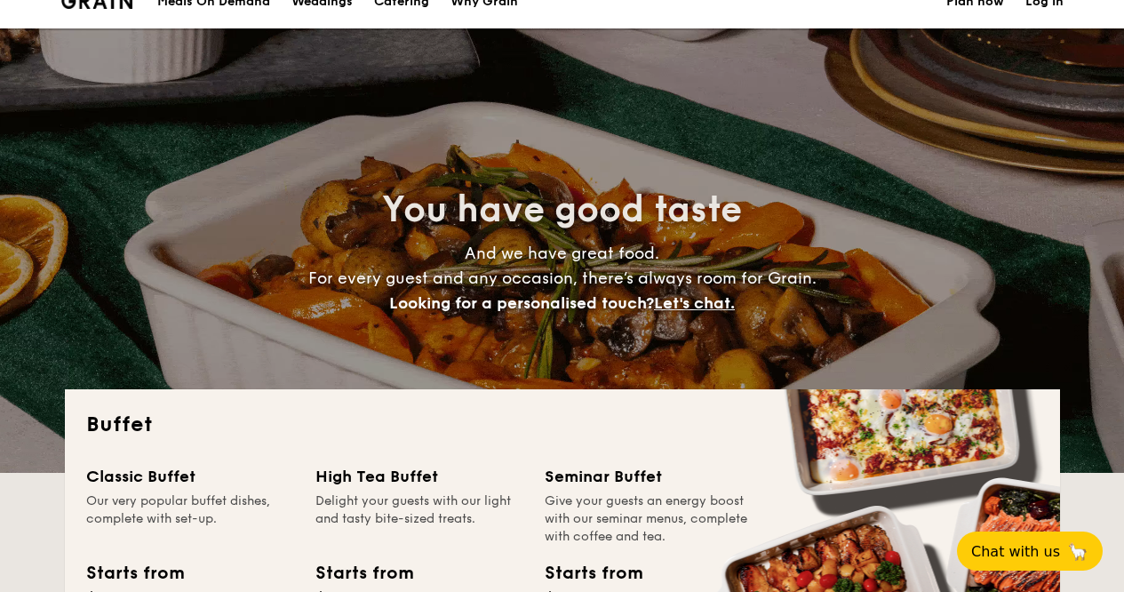
scroll to position [0, 0]
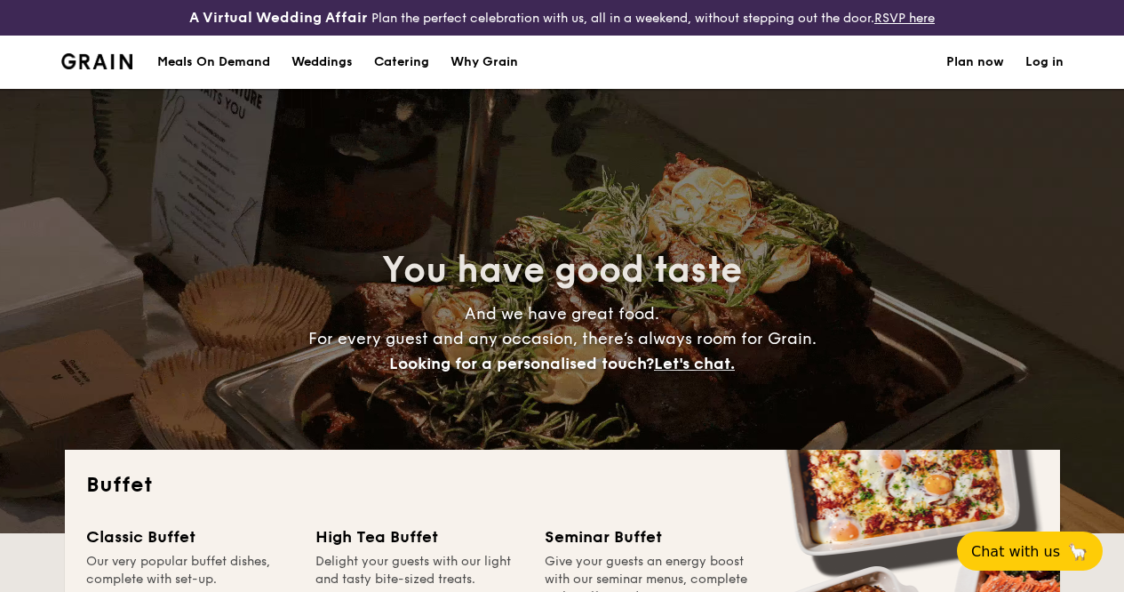
click at [113, 69] on img at bounding box center [97, 61] width 72 height 16
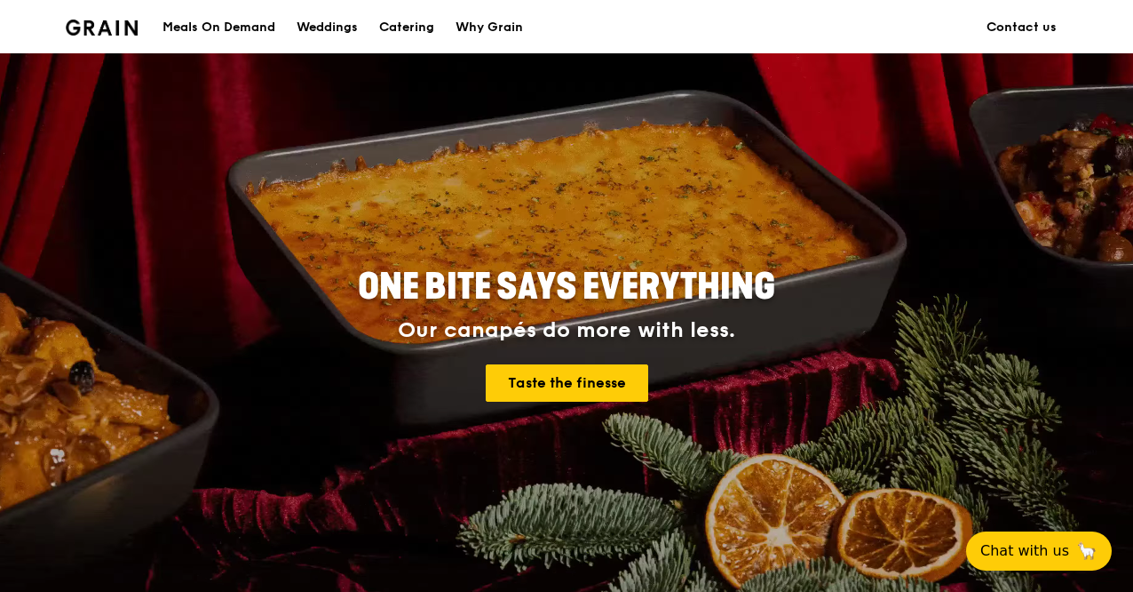
scroll to position [133, 0]
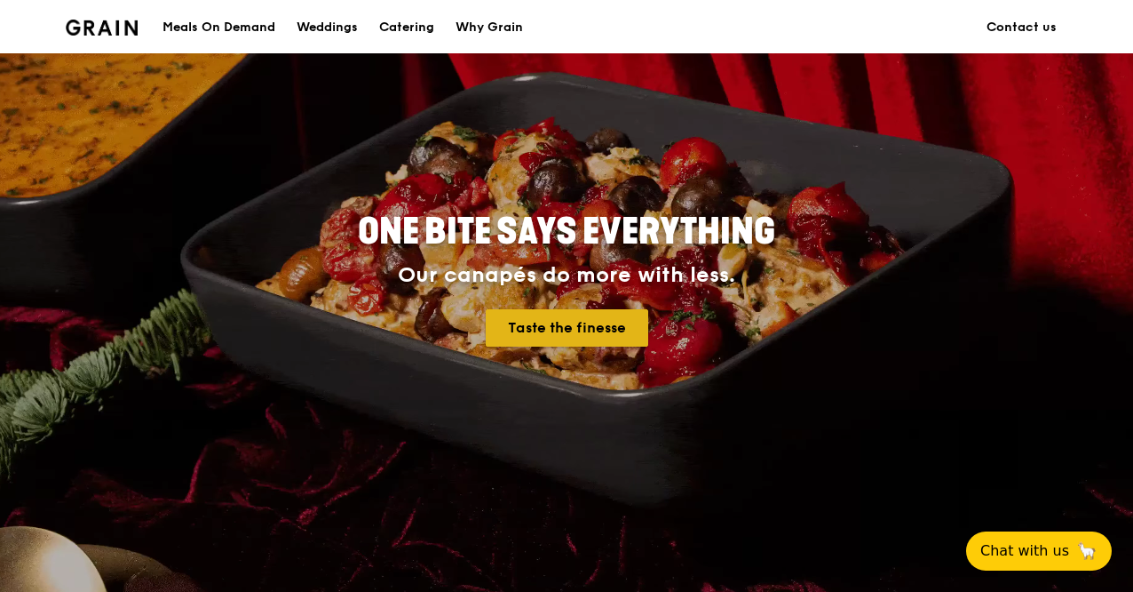
click at [546, 346] on link "Taste the finesse" at bounding box center [567, 327] width 163 height 37
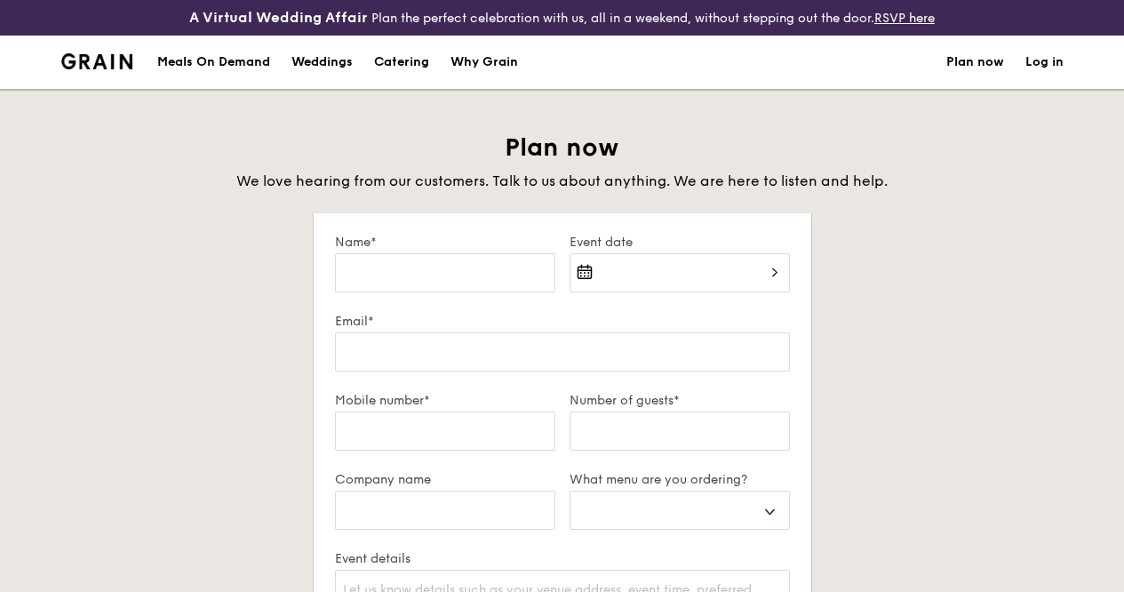
select select
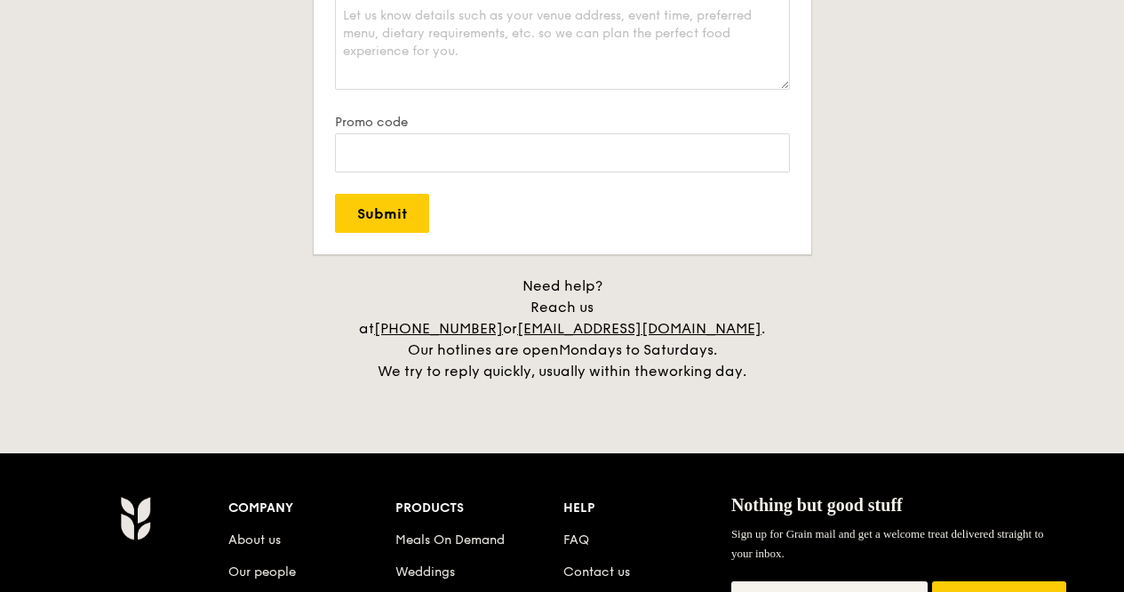
scroll to position [575, 0]
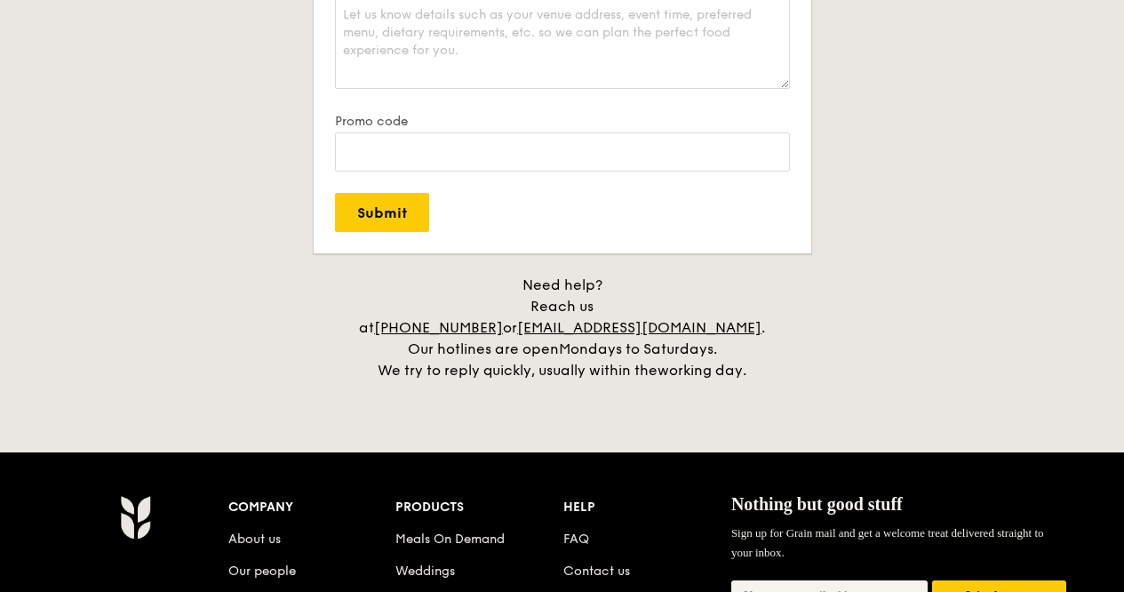
click at [608, 362] on div "Need help? Reach us at +65 3163 5335 or concierge@grain.com.sg . Our hotlines a…" at bounding box center [562, 327] width 444 height 107
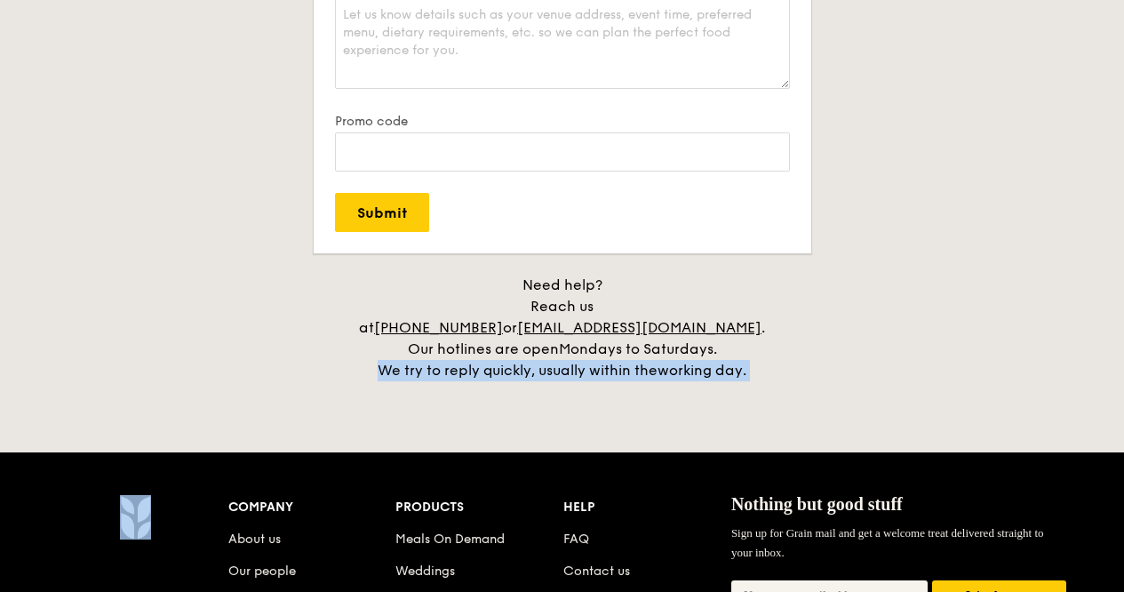
click at [608, 362] on div "Need help? Reach us at +65 3163 5335 or concierge@grain.com.sg . Our hotlines a…" at bounding box center [562, 327] width 444 height 107
click at [577, 389] on div "A Virtual Wedding Affair Plan the perfect celebration with us, all in a weekend…" at bounding box center [562, 201] width 1124 height 1553
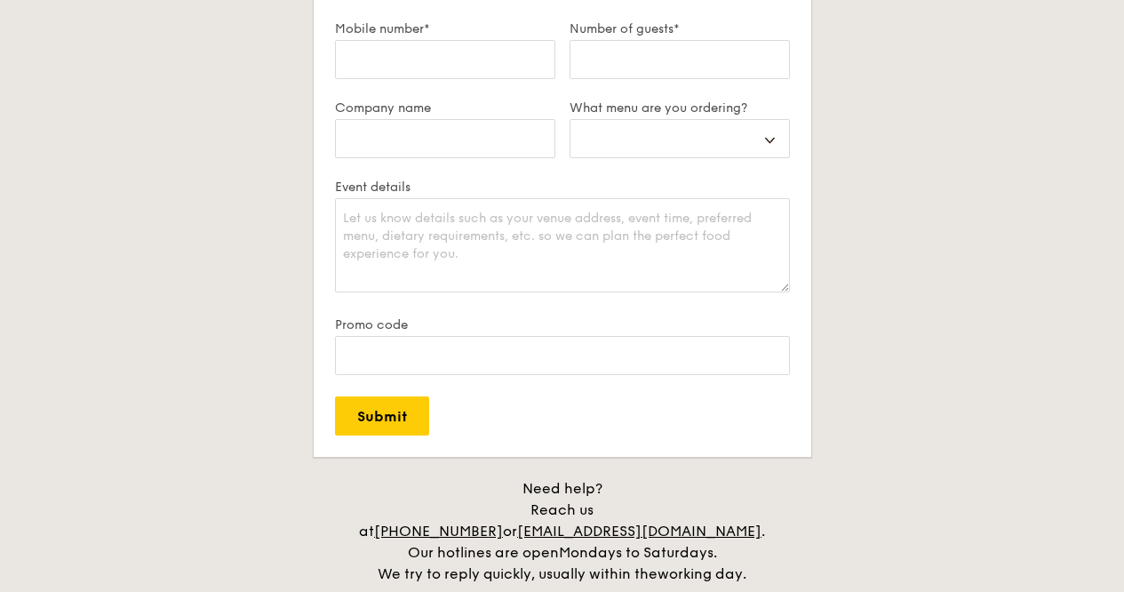
scroll to position [370, 0]
click at [889, 211] on div "Plan now We love hearing from our customers. Talk to us about anything. We are …" at bounding box center [562, 173] width 995 height 824
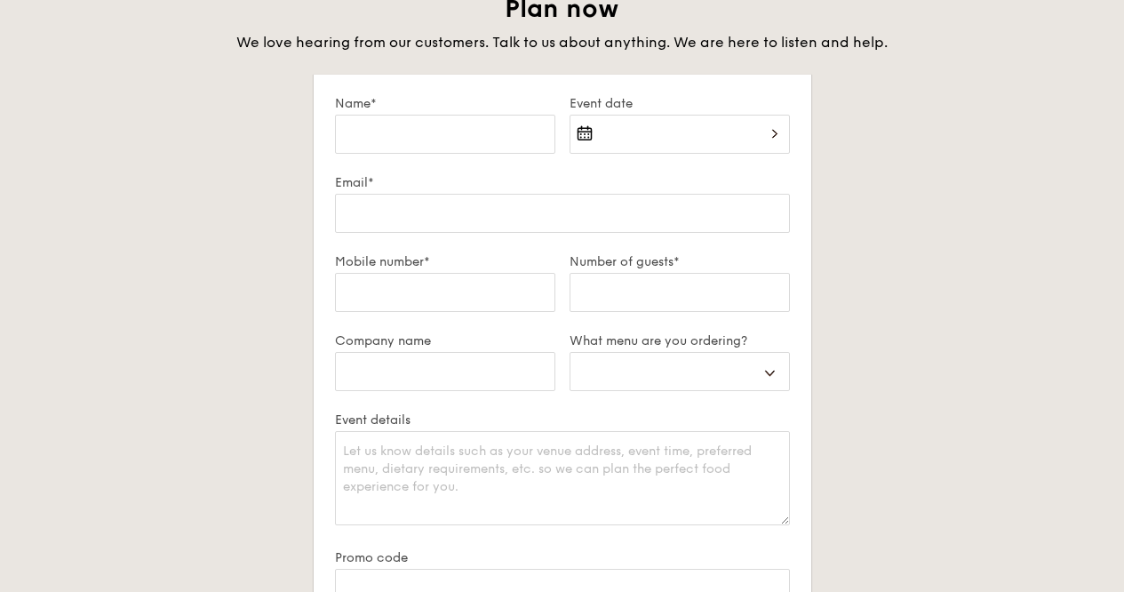
scroll to position [0, 0]
